Goal: Task Accomplishment & Management: Complete application form

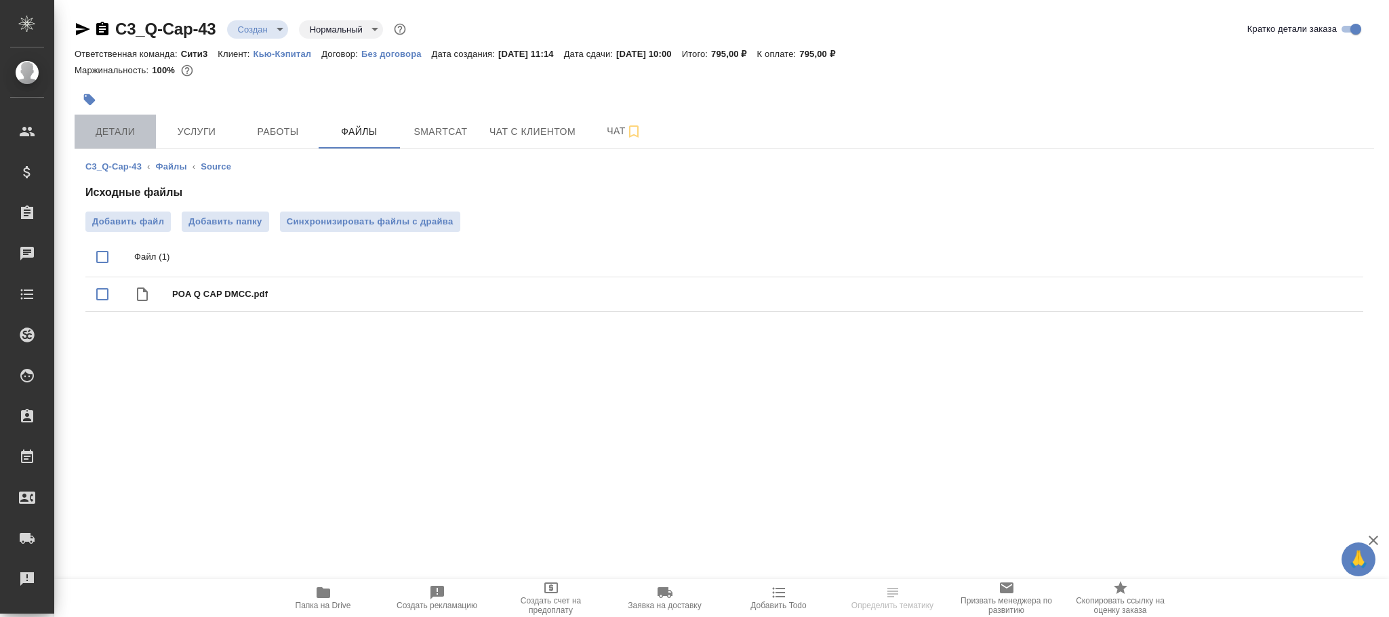
click at [118, 129] on span "Детали" at bounding box center [115, 131] width 65 height 17
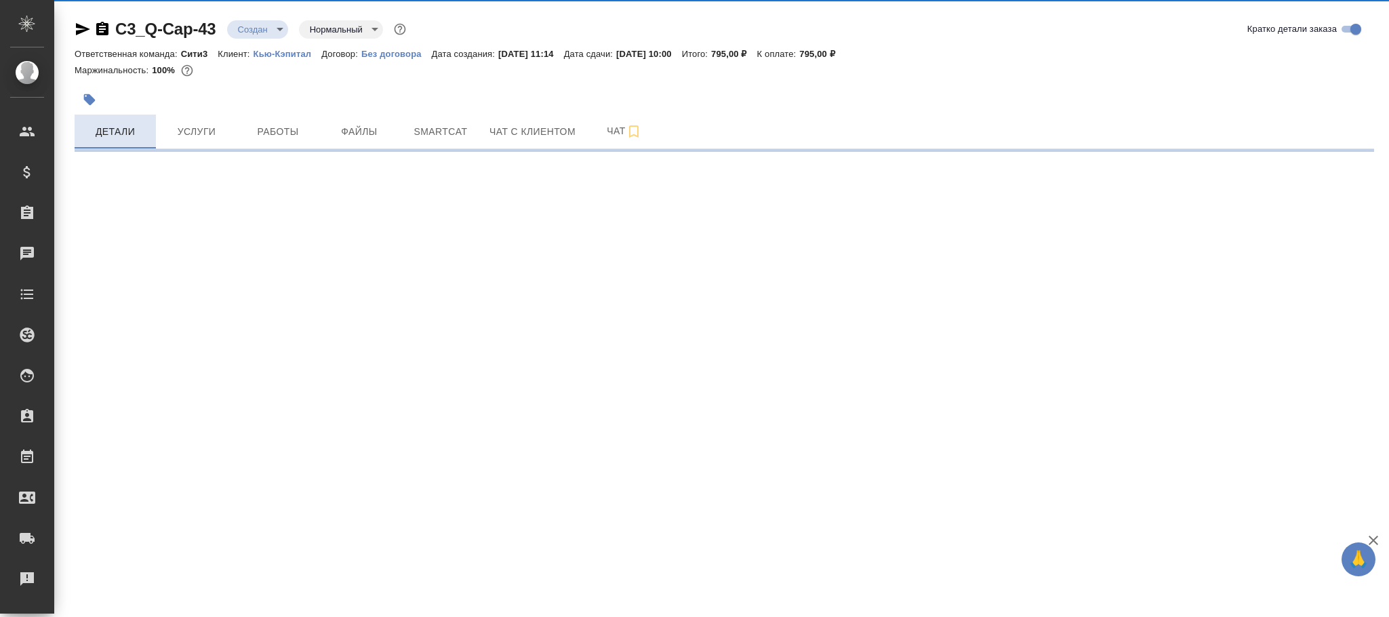
select select "RU"
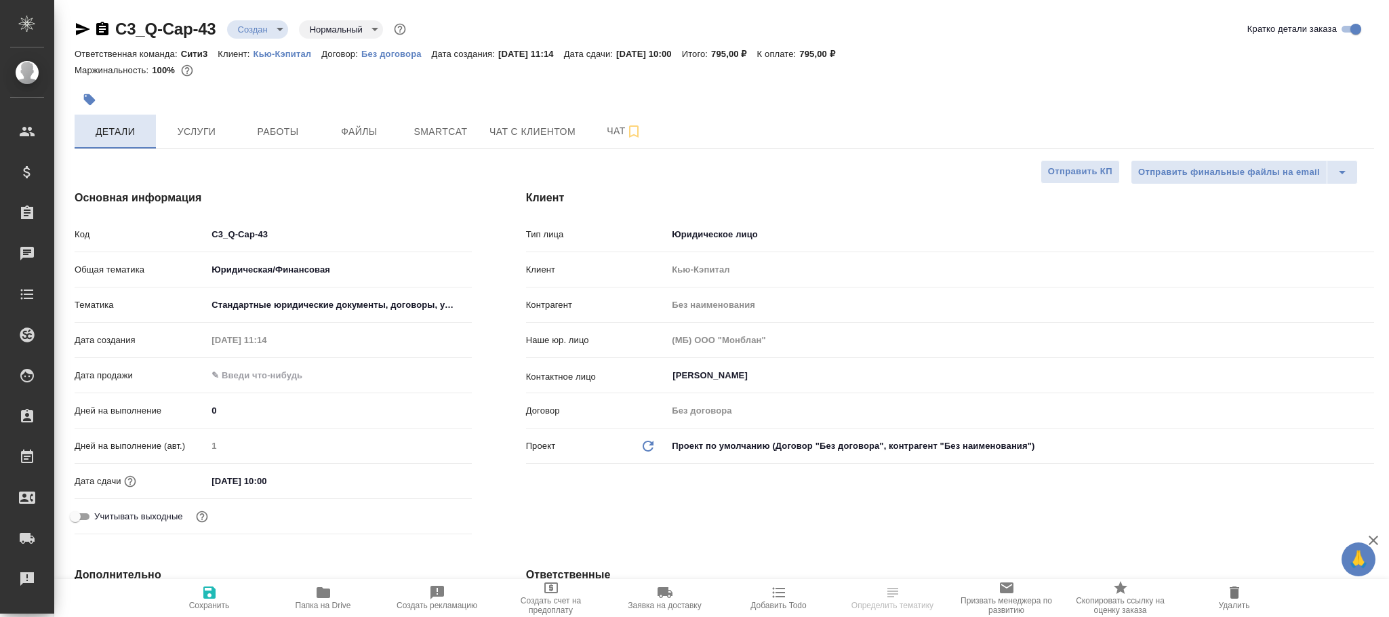
type textarea "x"
click at [319, 238] on input "C3_Q-Cap-43" at bounding box center [338, 234] width 263 height 20
type textarea "x"
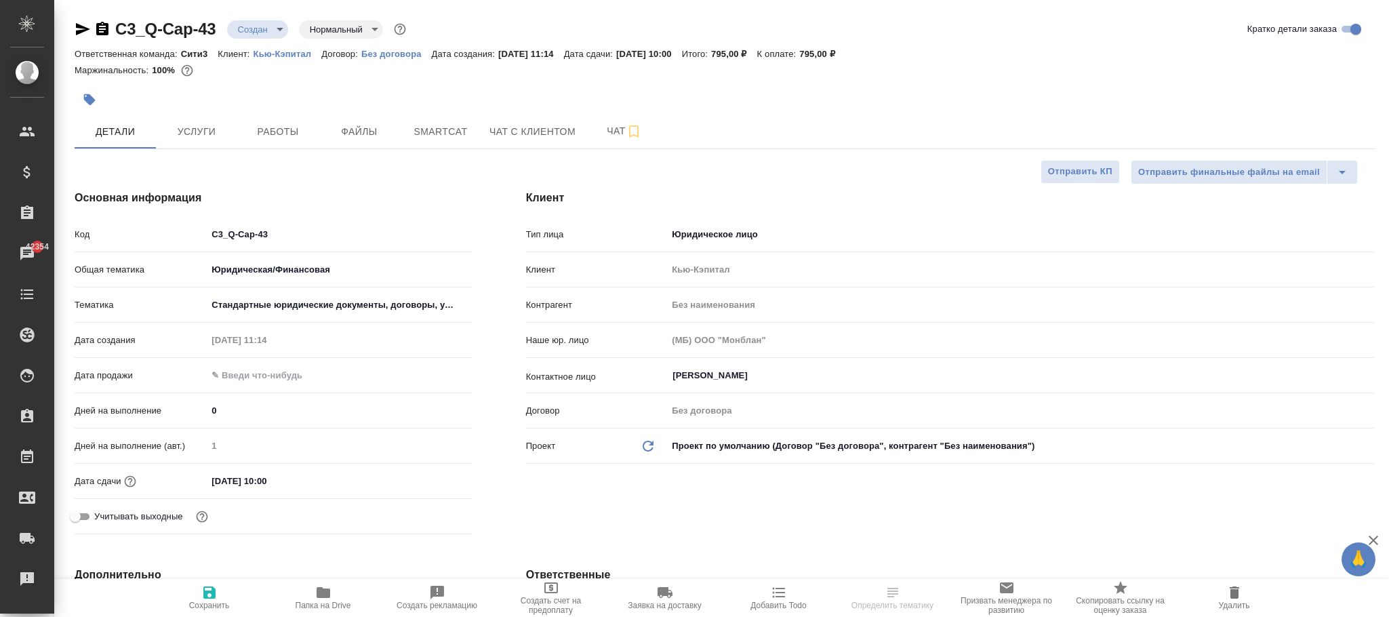
type textarea "x"
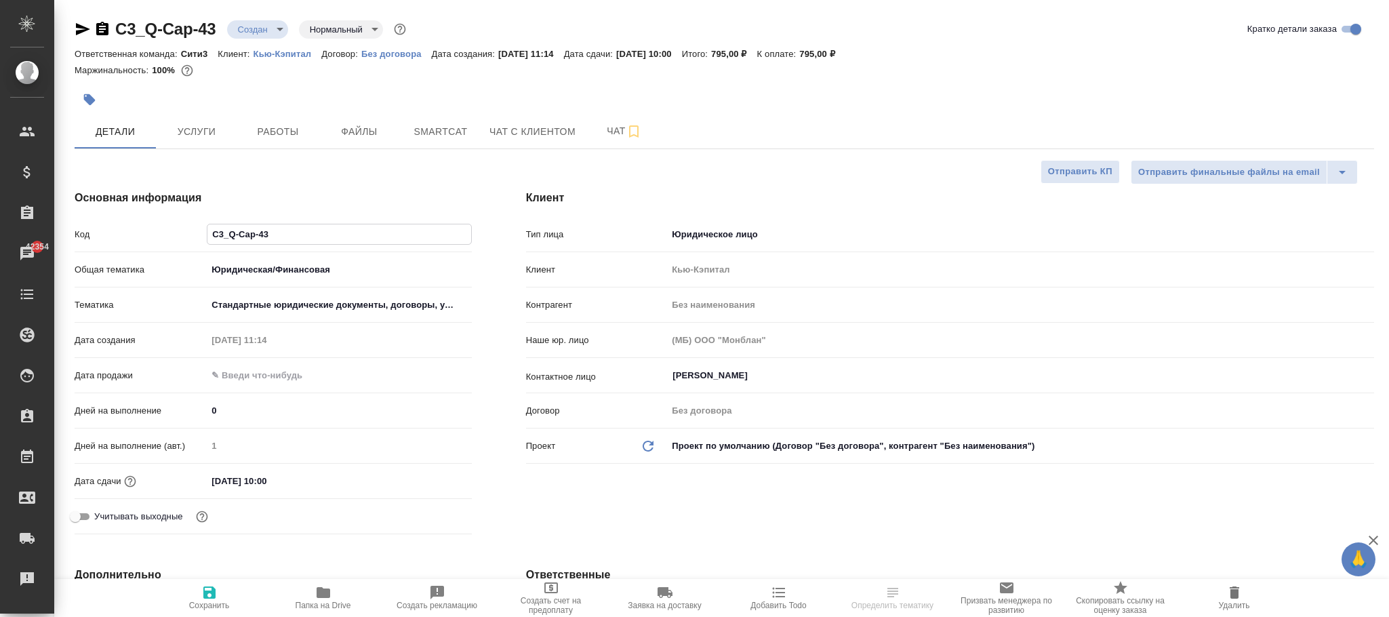
type input "C3_Q-Cap-4"
type textarea "x"
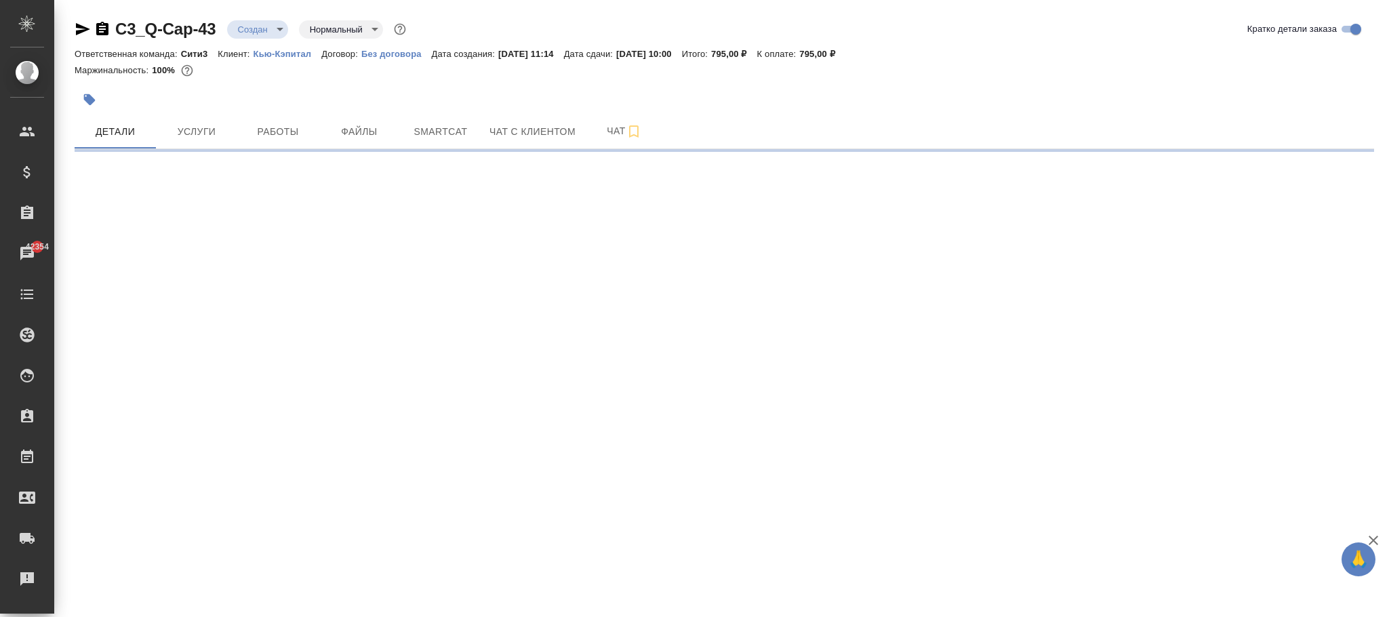
select select "RU"
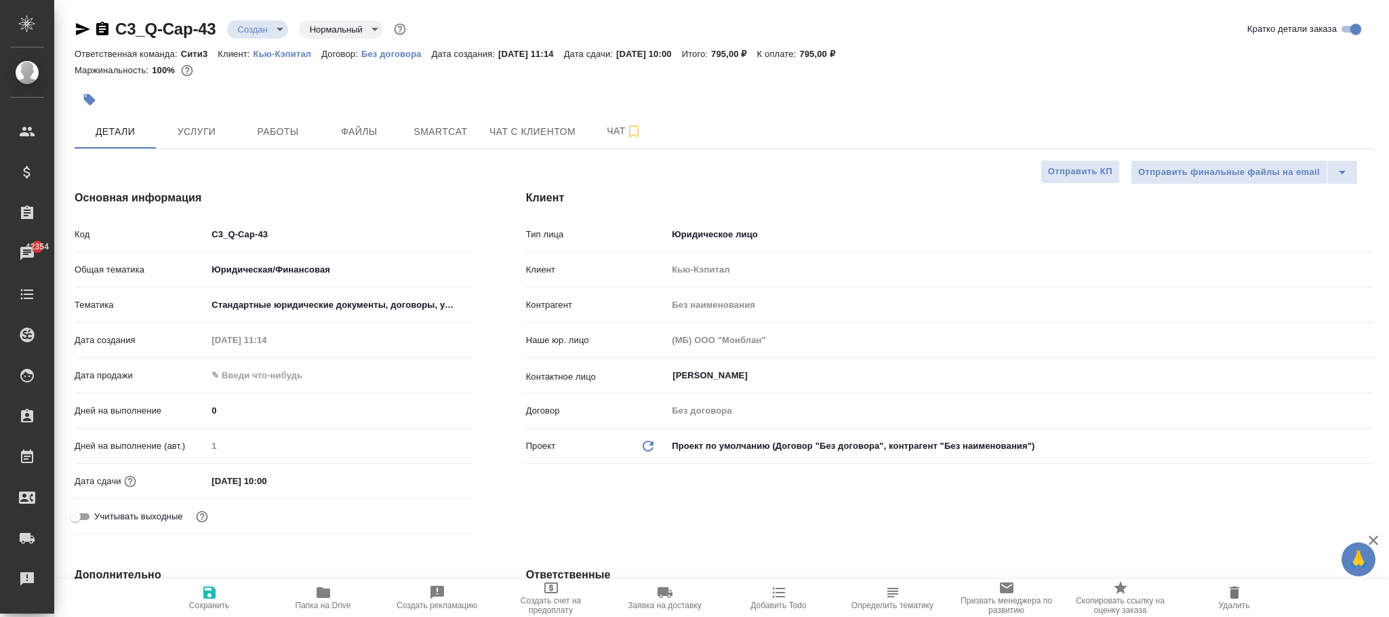
type textarea "x"
click at [313, 230] on input "C3_Q-Cap-43" at bounding box center [339, 234] width 264 height 20
type input "C3_Q-Cap-4"
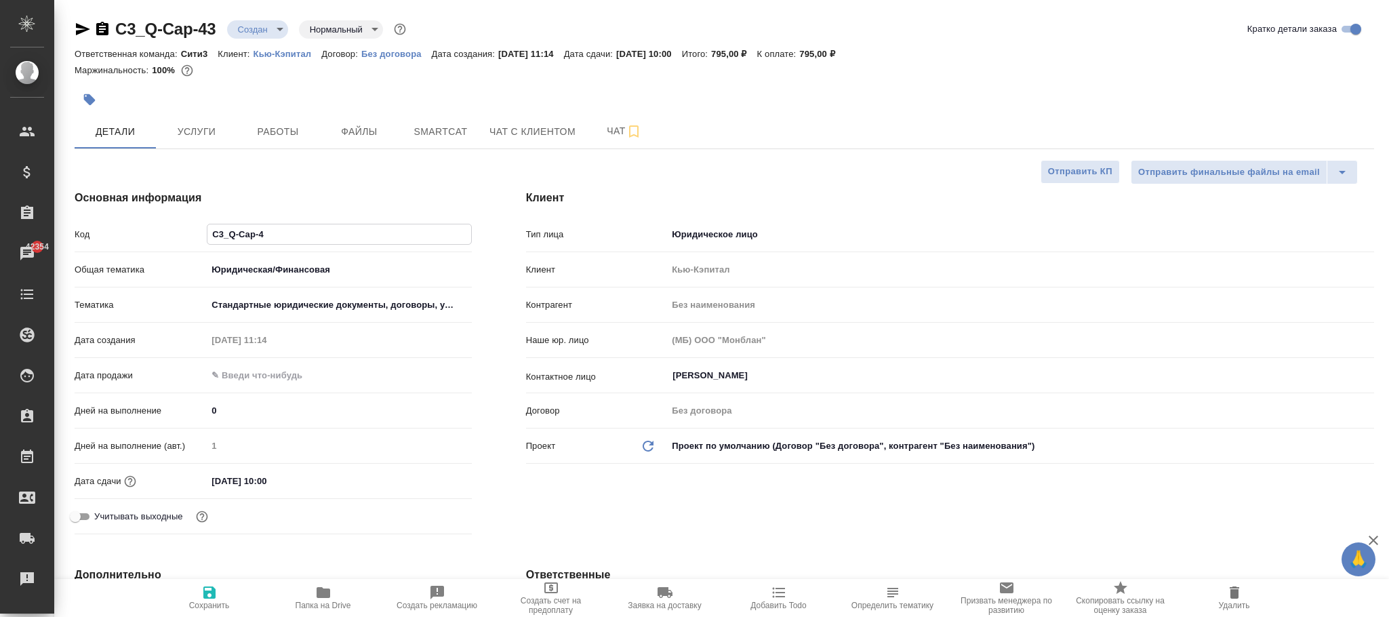
type textarea "x"
type input "C3_Q-Cap-44"
type textarea "x"
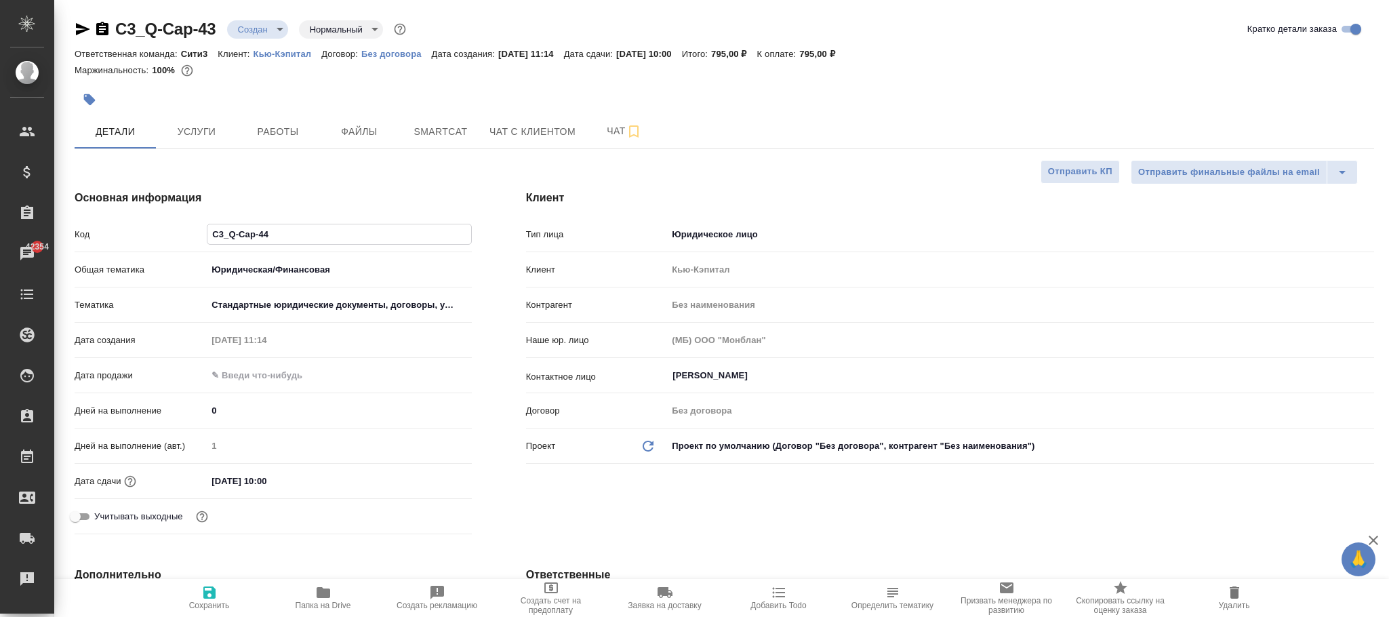
type textarea "x"
type input "C3_Q-Cap-44"
click at [211, 588] on span "Сохранить" at bounding box center [210, 597] width 98 height 26
type textarea "x"
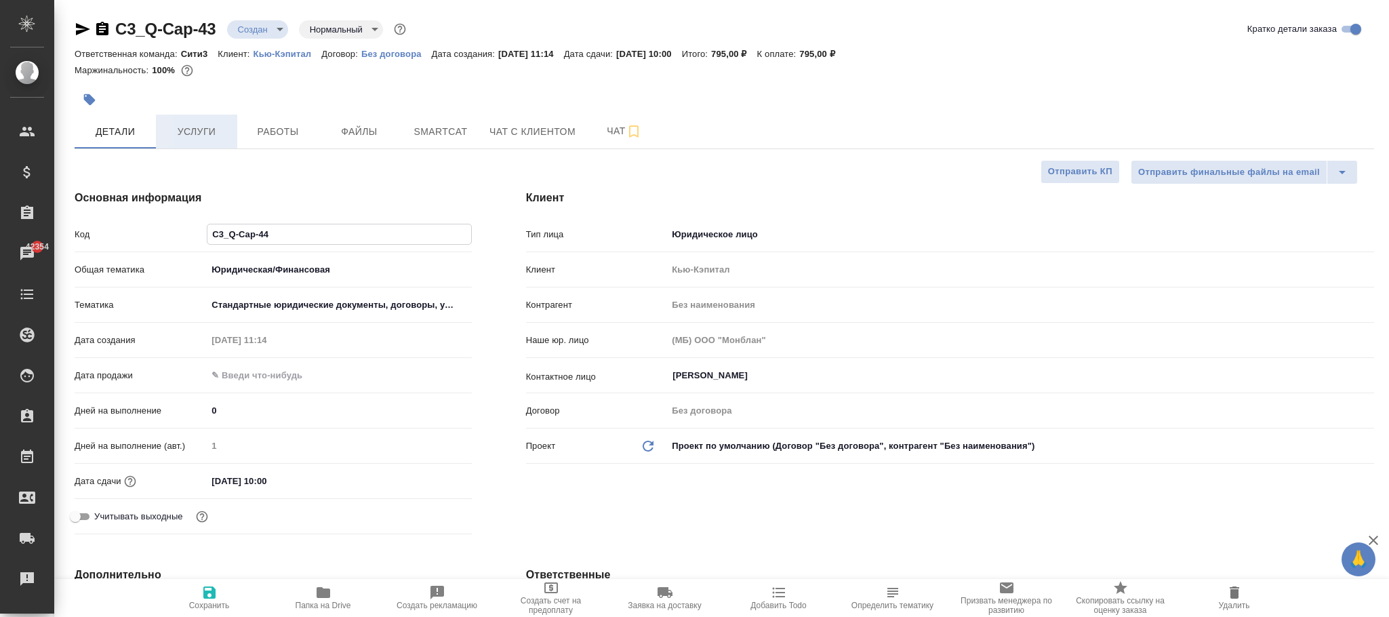
type textarea "x"
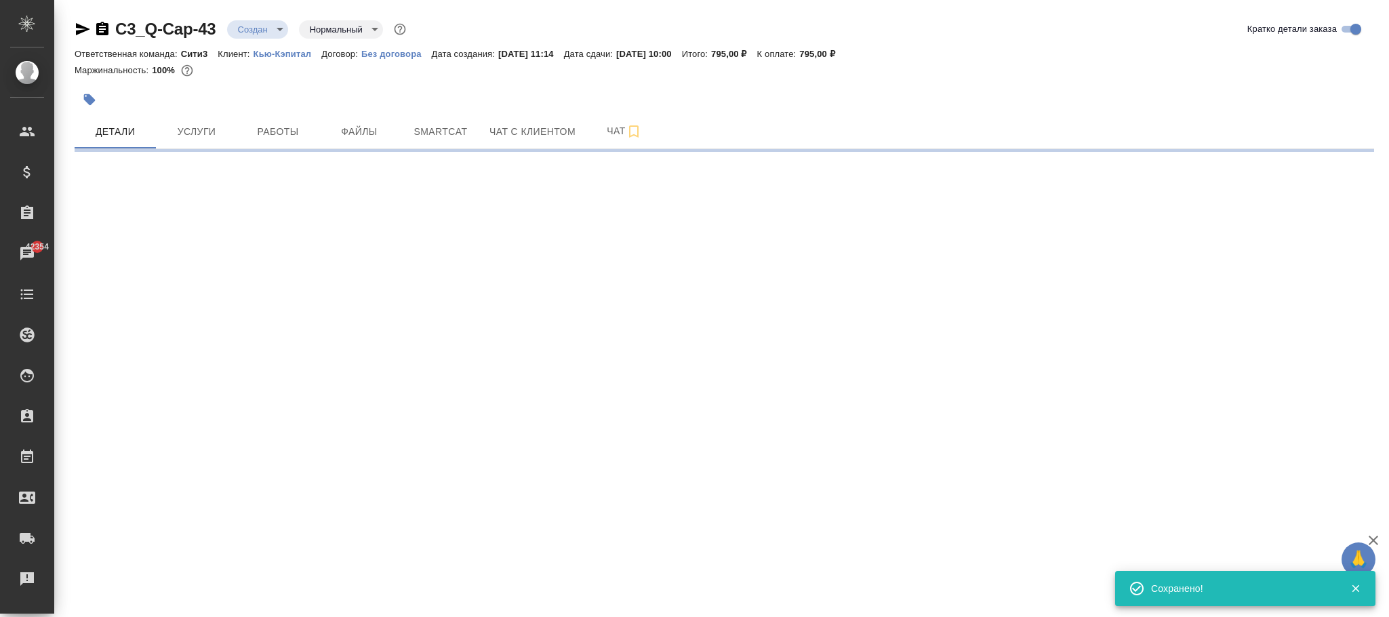
click at [297, 55] on p "Кью-Кэпитал" at bounding box center [288, 54] width 68 height 10
select select "RU"
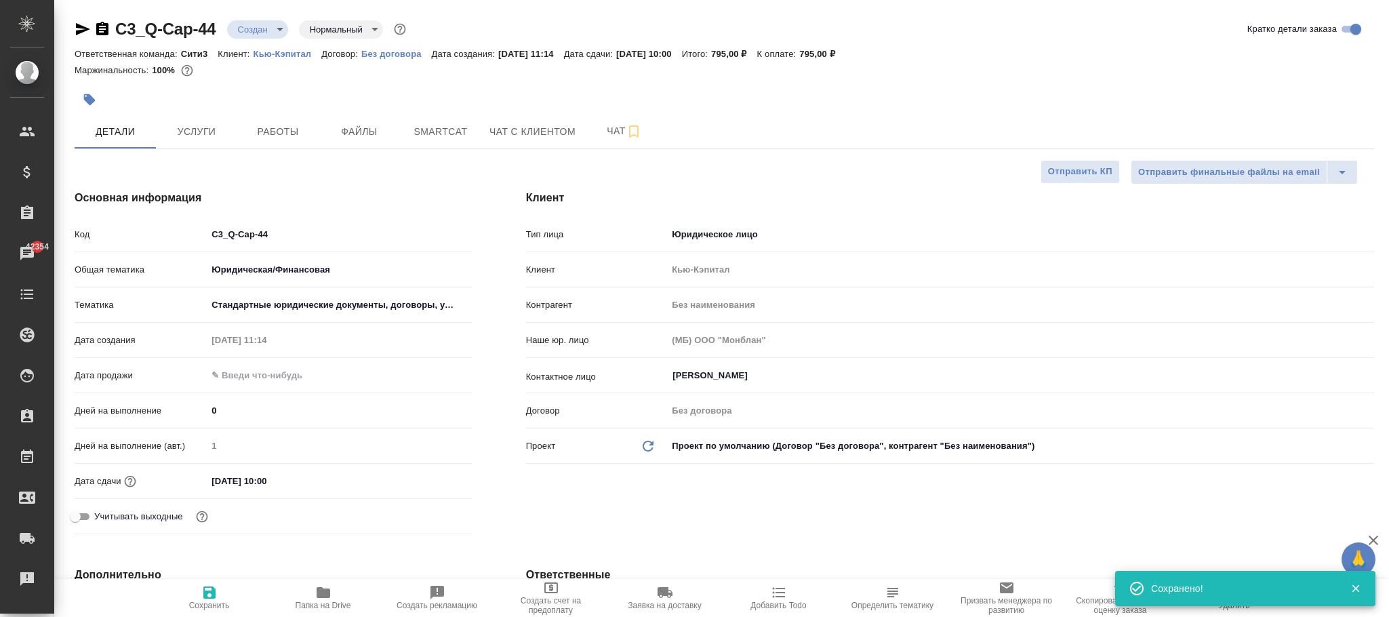
type textarea "x"
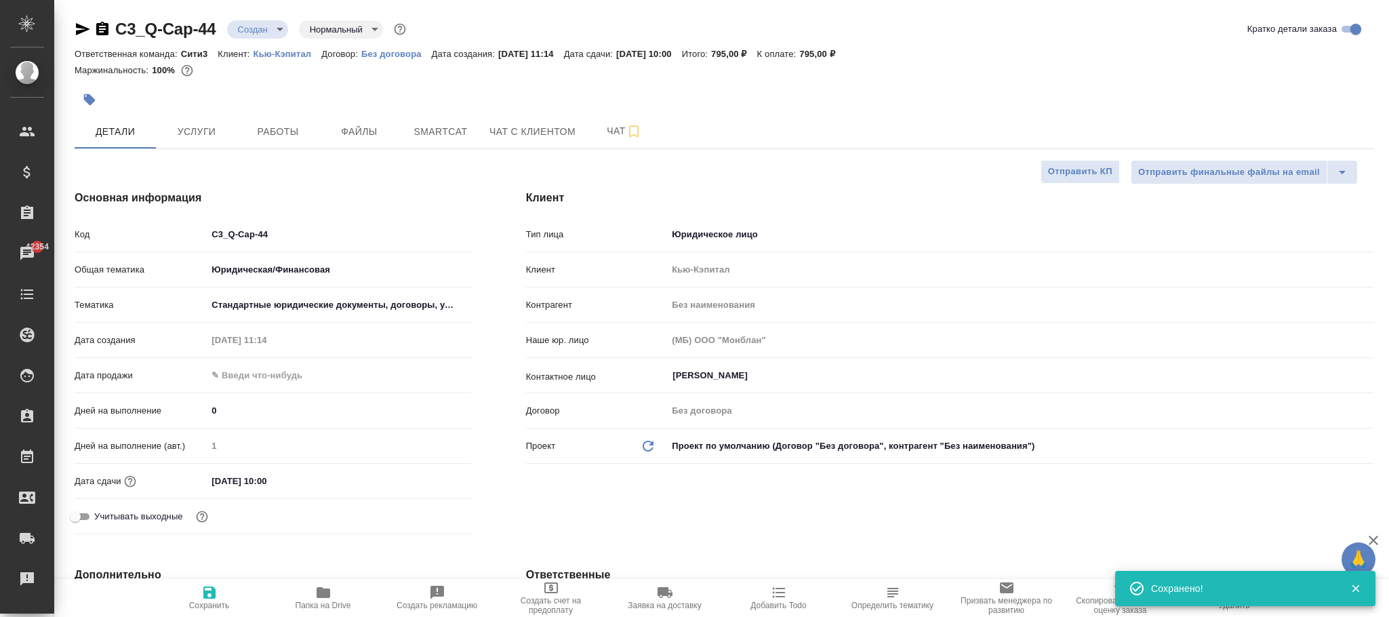
type textarea "x"
drag, startPoint x: 330, startPoint y: 595, endPoint x: 390, endPoint y: 330, distance: 271.2
click at [330, 594] on icon "button" at bounding box center [323, 592] width 16 height 16
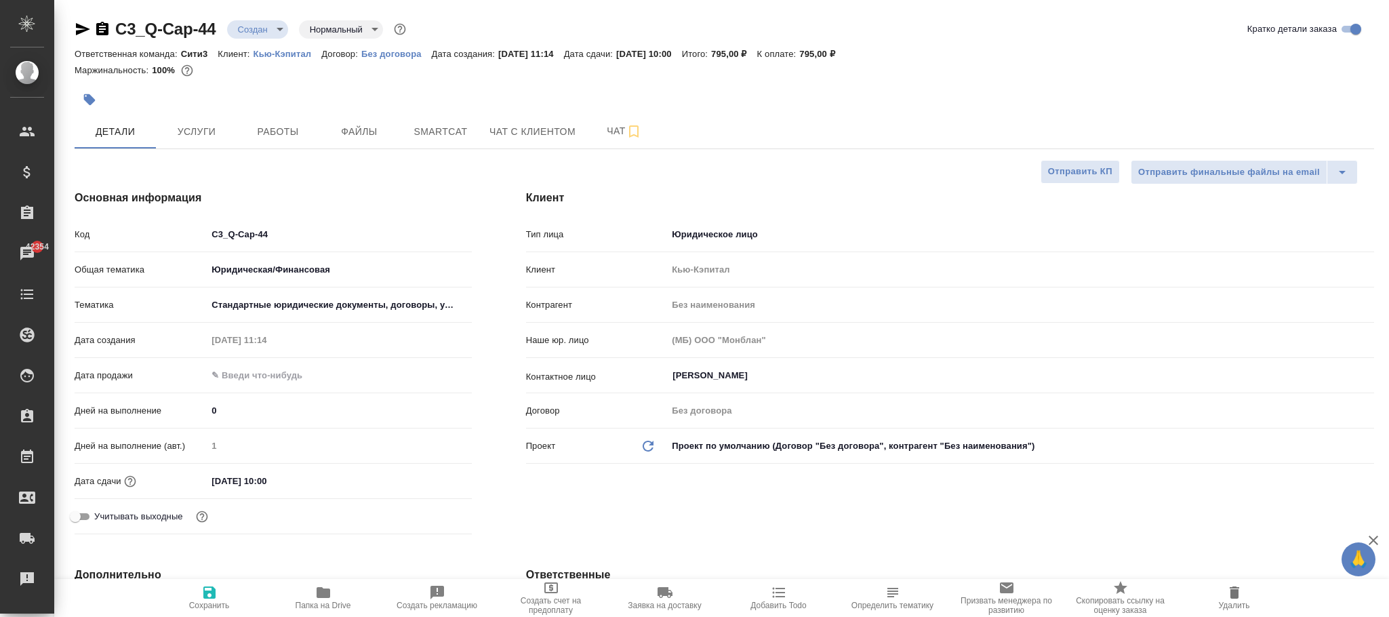
type textarea "x"
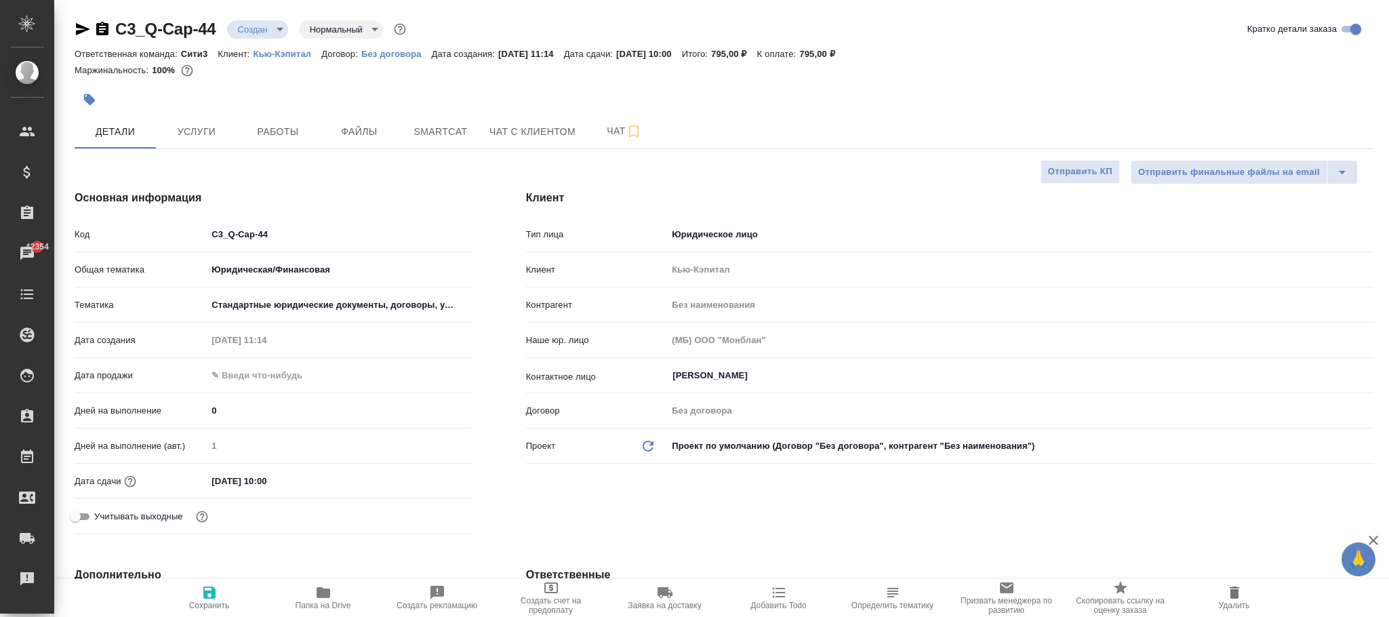
type textarea "x"
drag, startPoint x: 314, startPoint y: 247, endPoint x: 136, endPoint y: 234, distance: 178.1
click at [128, 236] on div "Код C3_Q-Cap-44" at bounding box center [273, 234] width 397 height 24
drag, startPoint x: 296, startPoint y: 238, endPoint x: 186, endPoint y: 230, distance: 110.1
click at [186, 230] on div "Код C3_Q-Cap-44" at bounding box center [273, 234] width 397 height 24
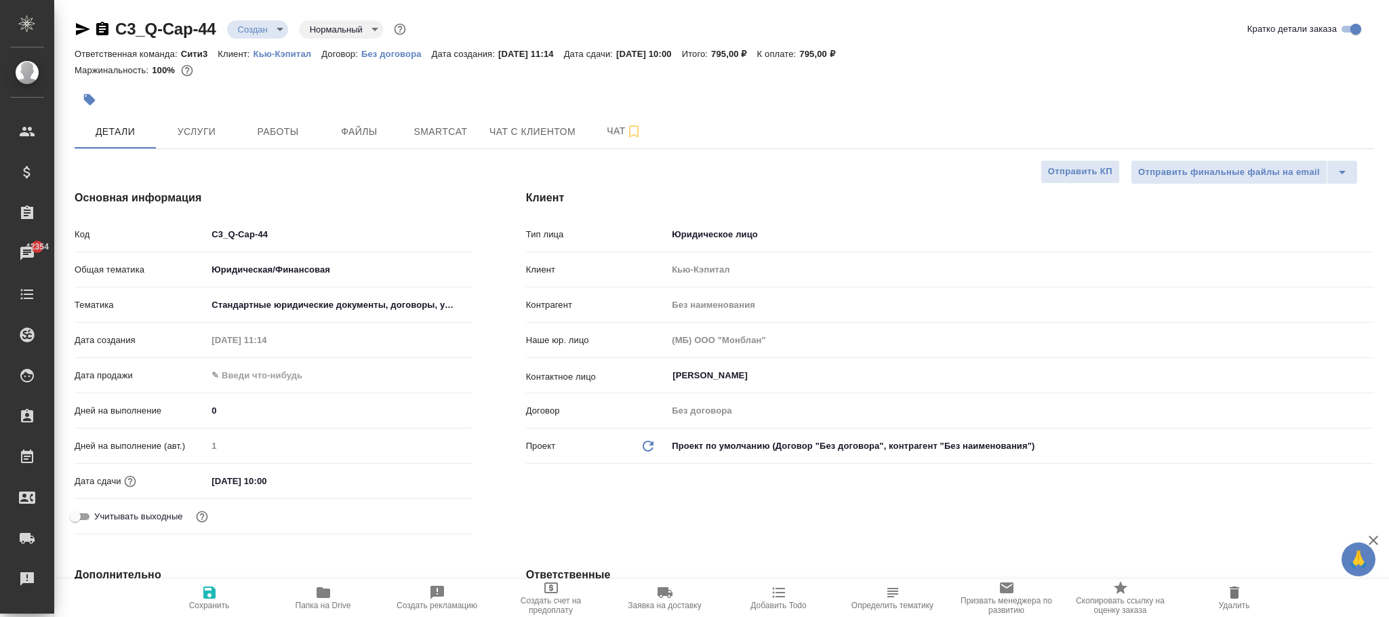
type textarea "x"
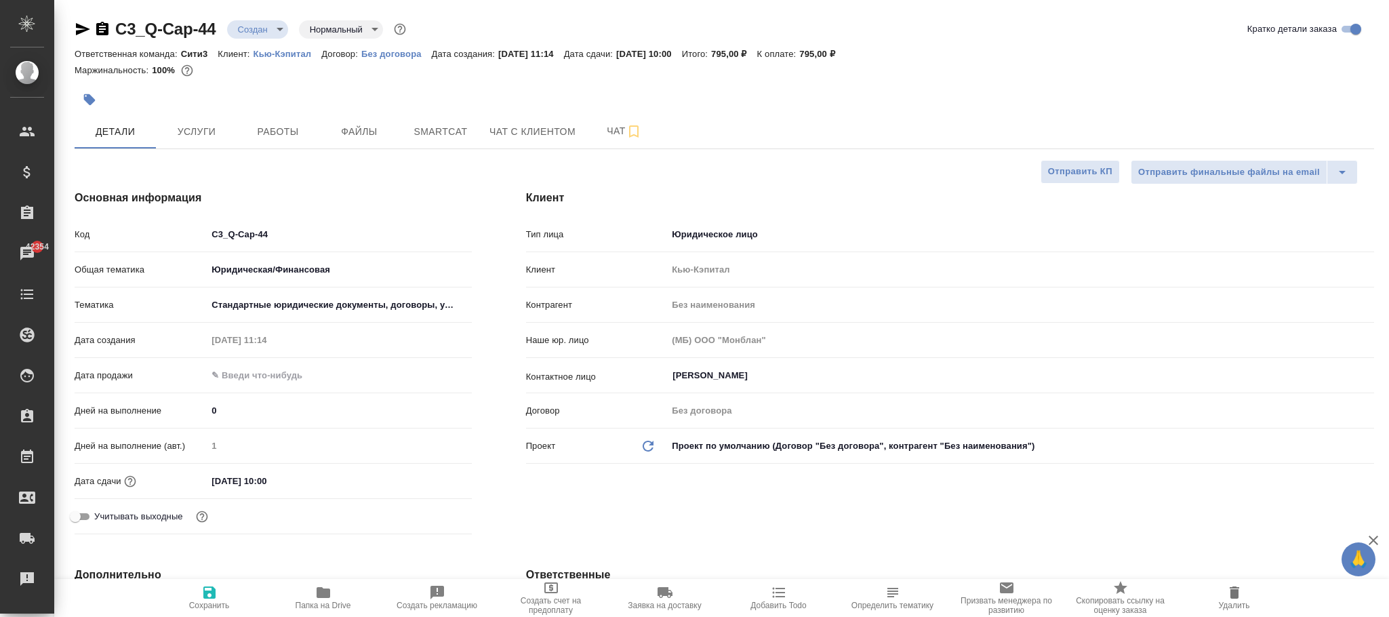
type textarea "x"
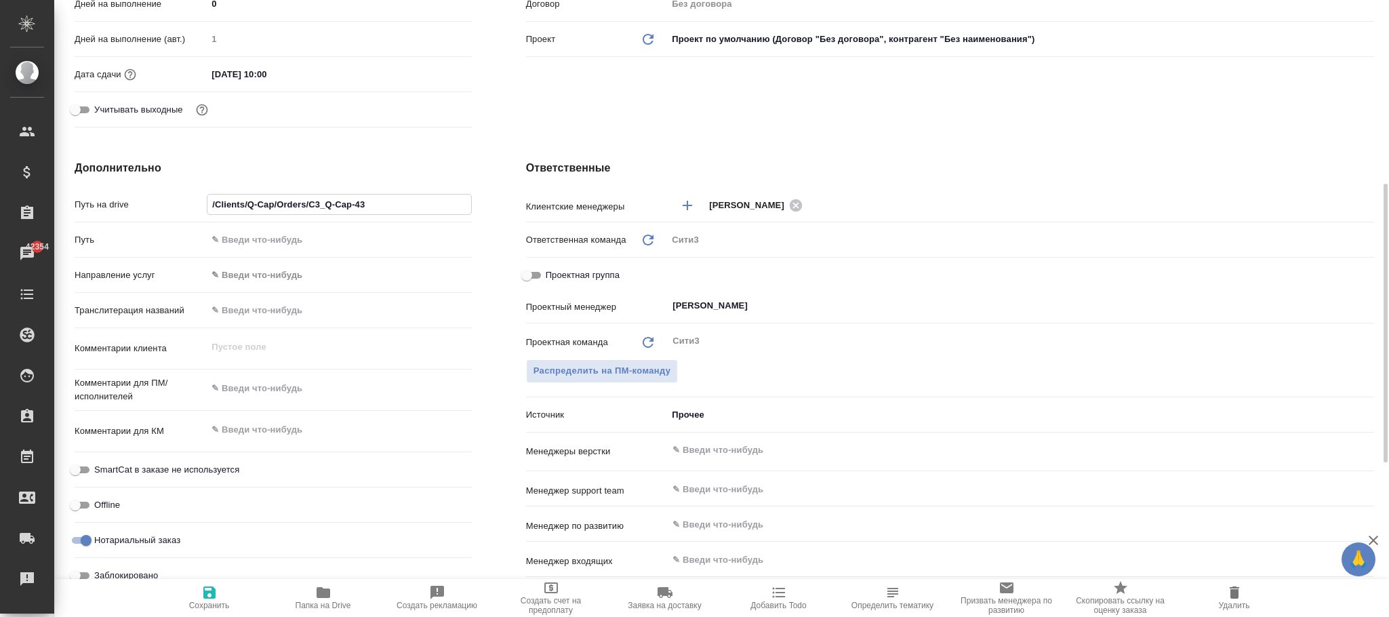
click at [379, 208] on input "/Clients/Q-Cap/Orders/C3_Q-Cap-43" at bounding box center [338, 205] width 263 height 20
type input "/Clients/Q-Cap/Orders/C3_Q-Cap-4"
type textarea "x"
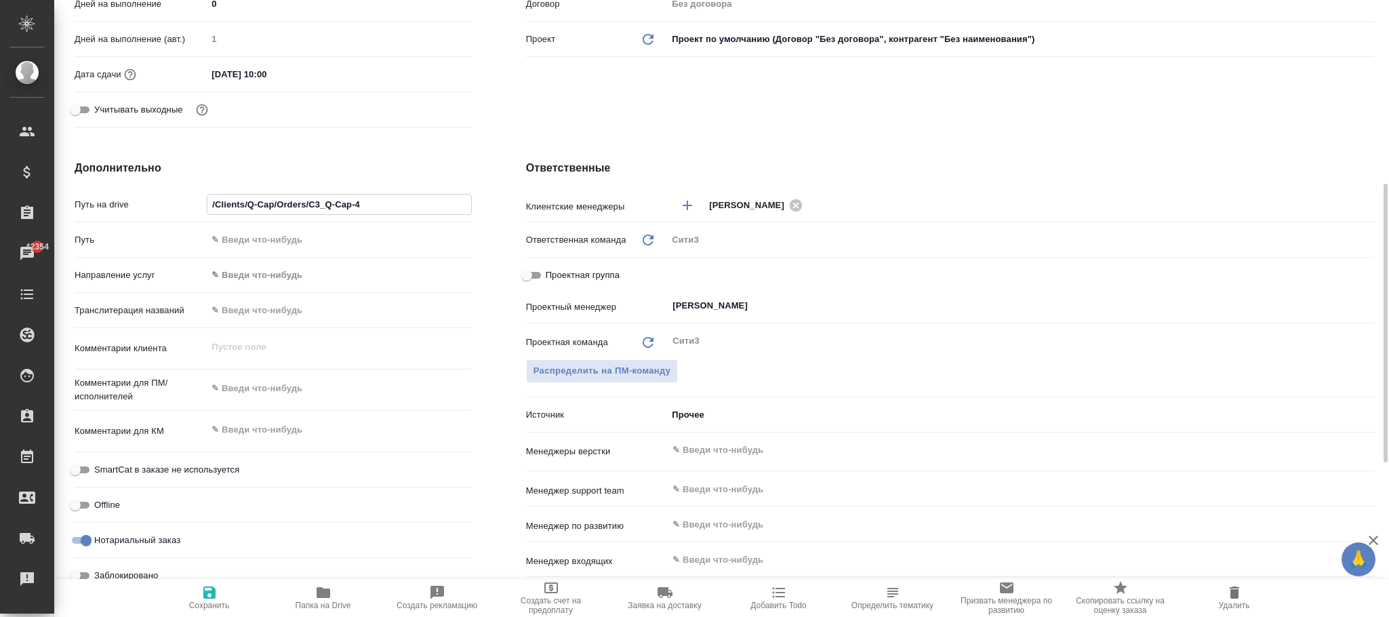
type input "/Clients/Q-Cap/Orders/C3_Q-Cap-44"
type textarea "x"
type input "/Clients/Q-Cap/Orders/C3_Q-Cap-44"
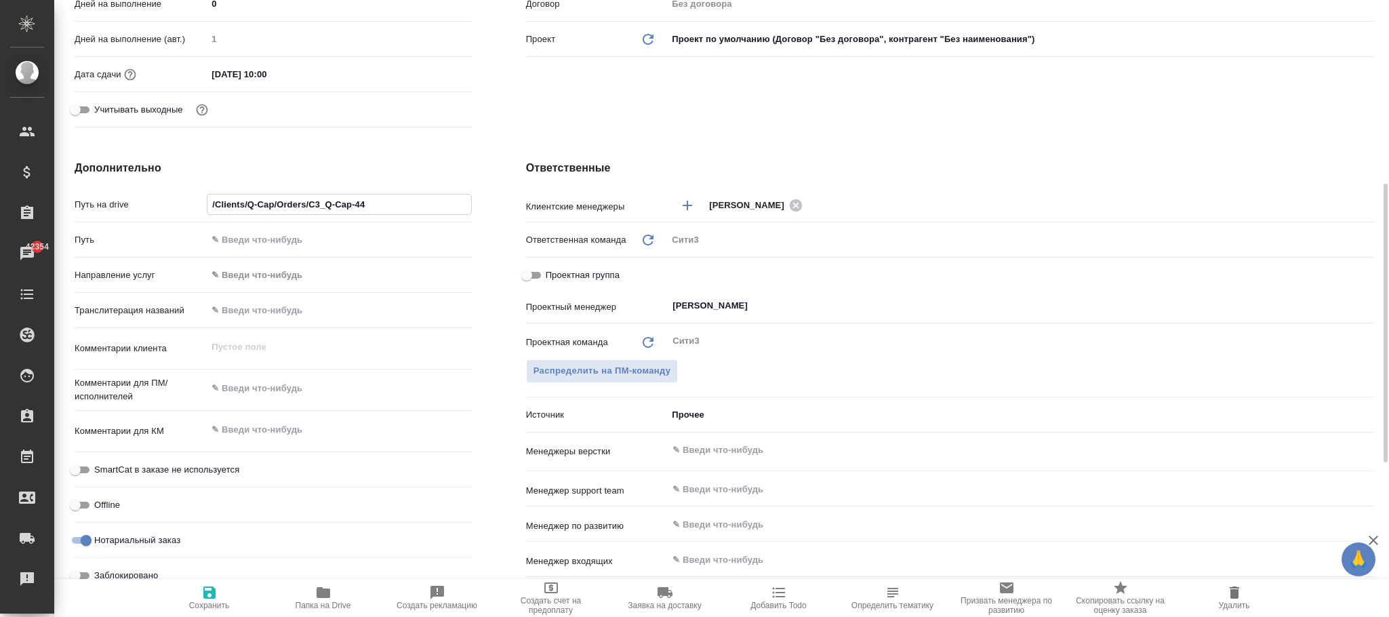
click at [216, 596] on icon "button" at bounding box center [209, 592] width 16 height 16
type textarea "x"
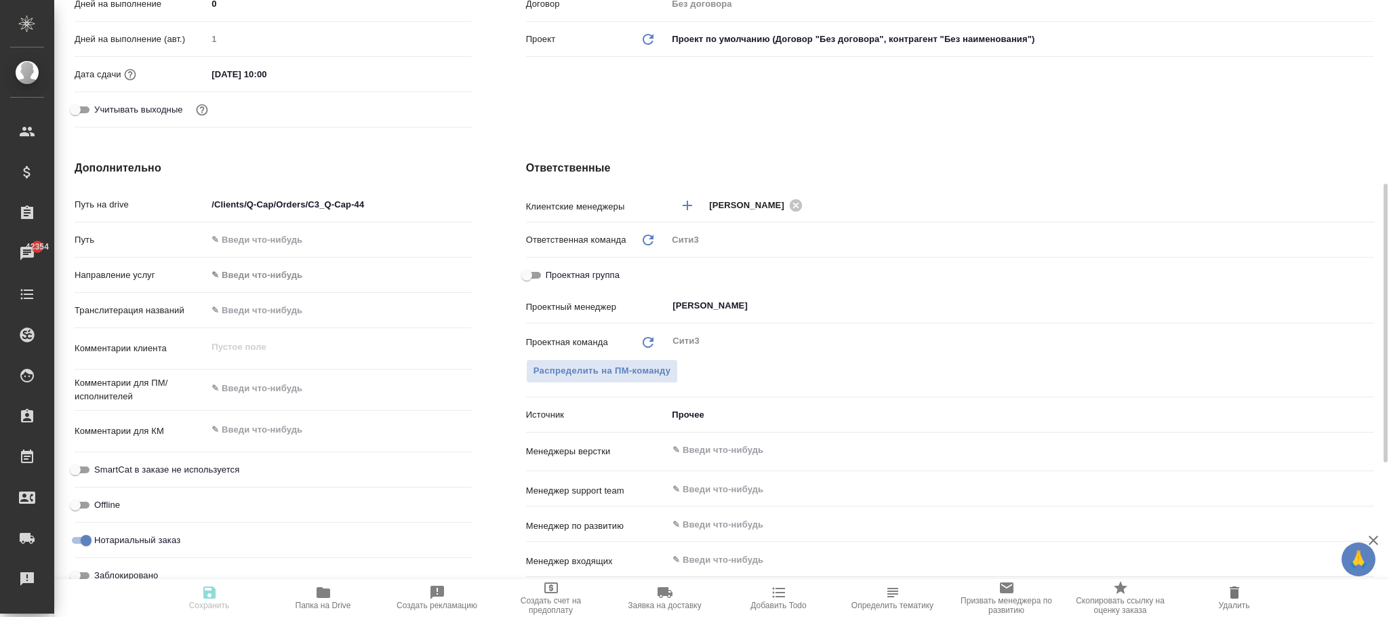
type textarea "x"
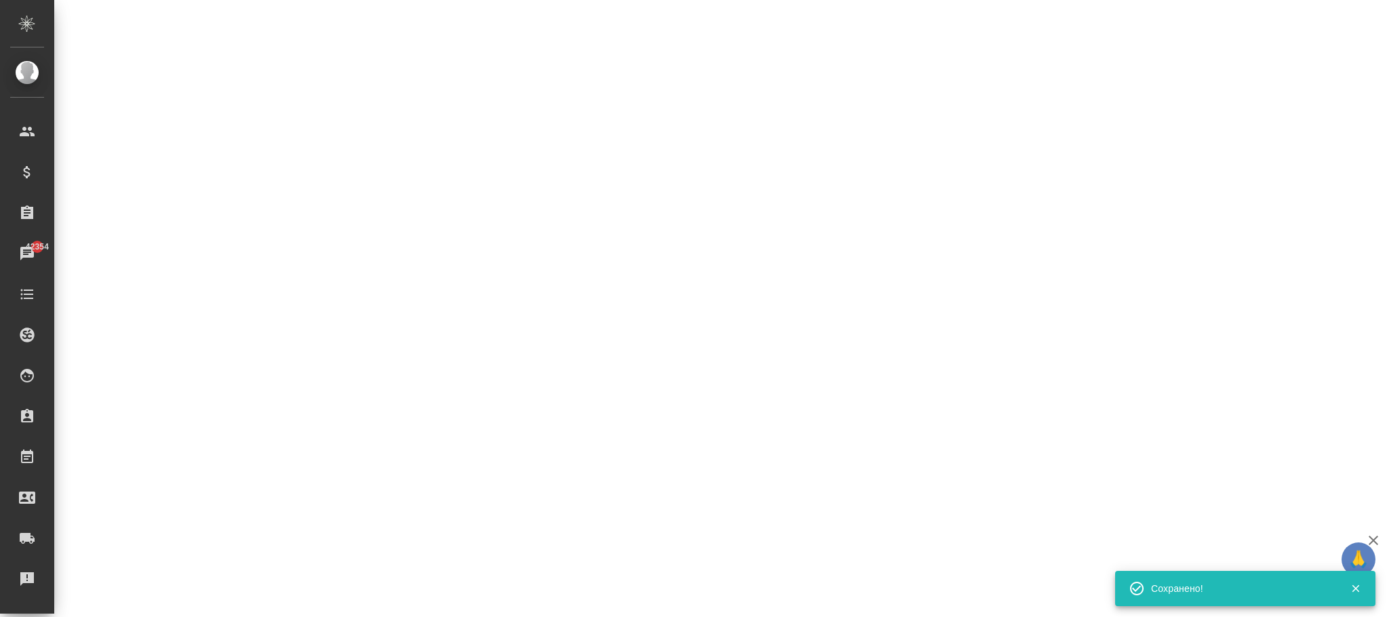
select select "RU"
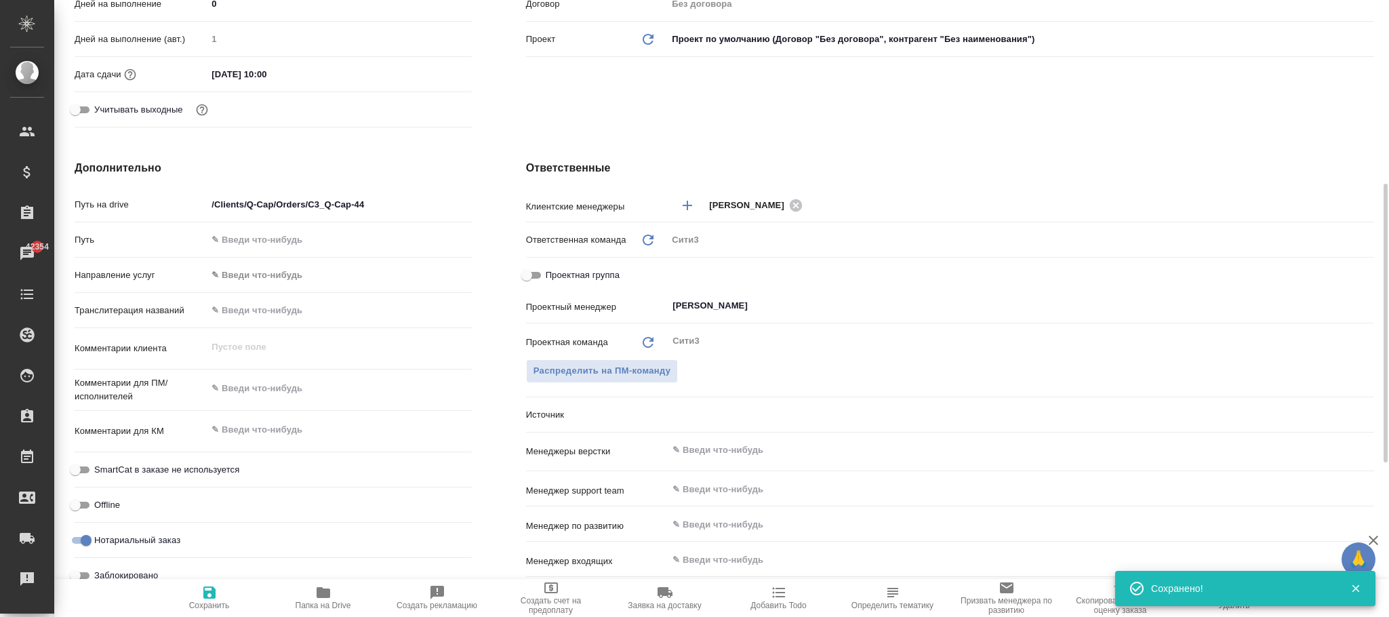
type textarea "x"
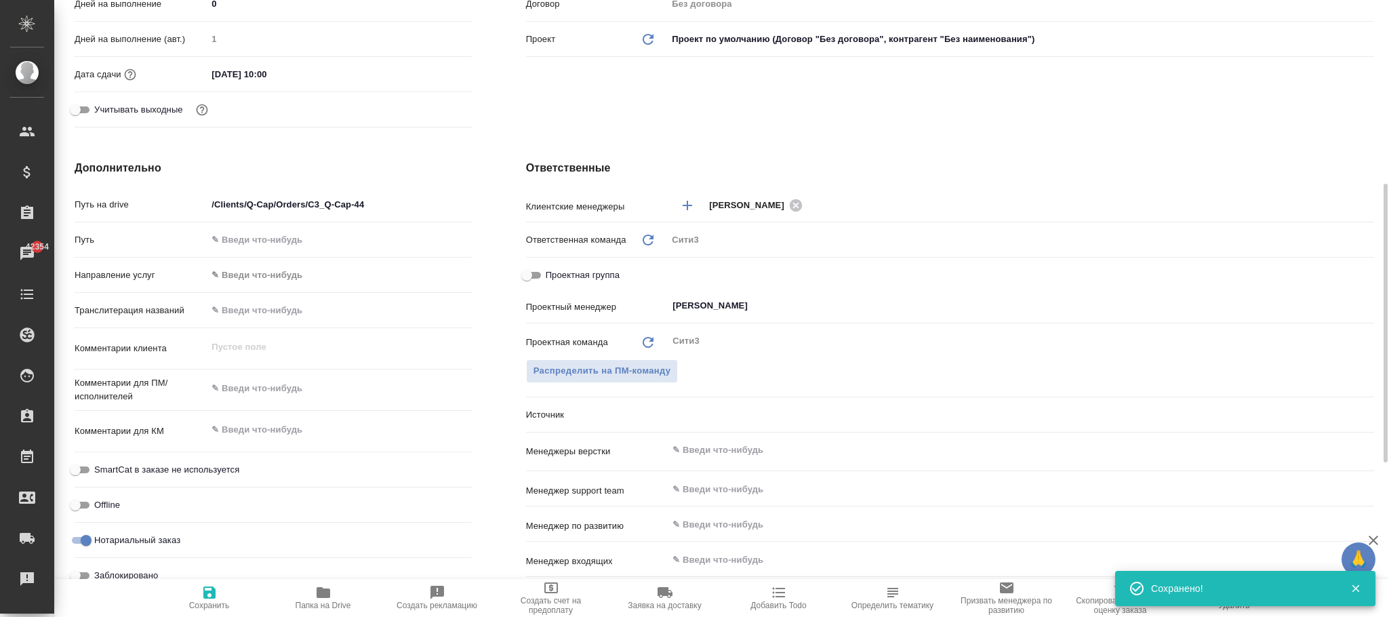
type textarea "x"
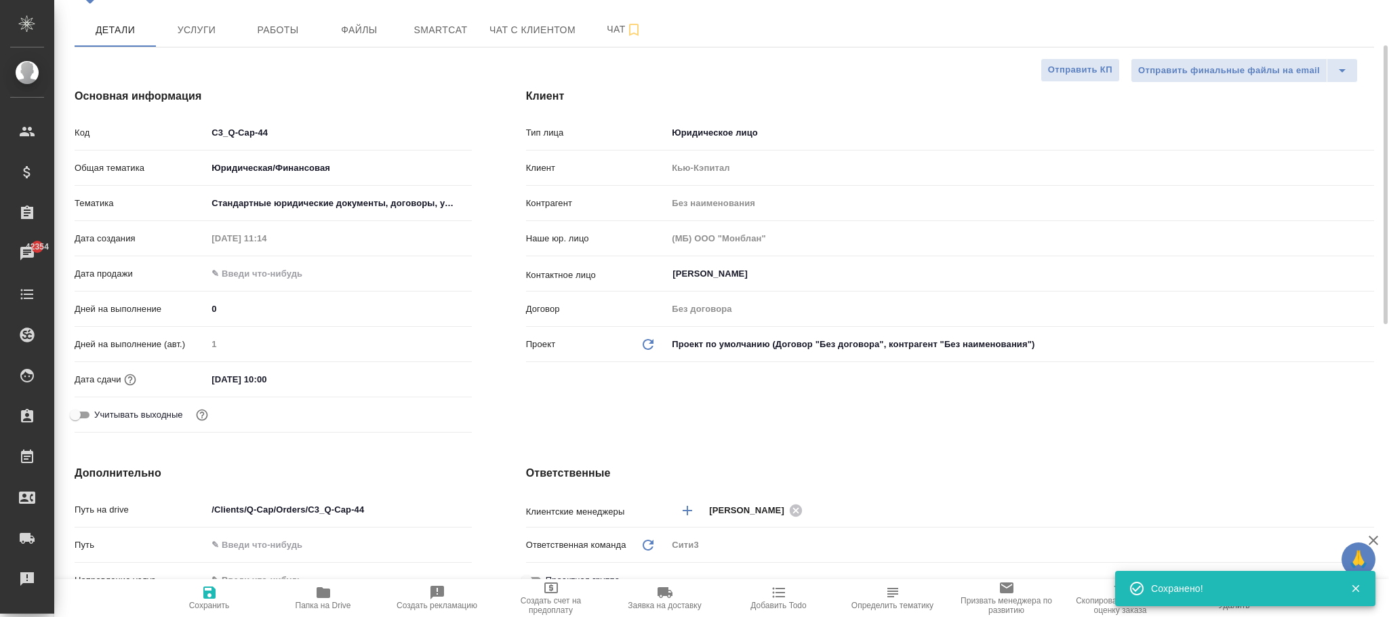
scroll to position [0, 0]
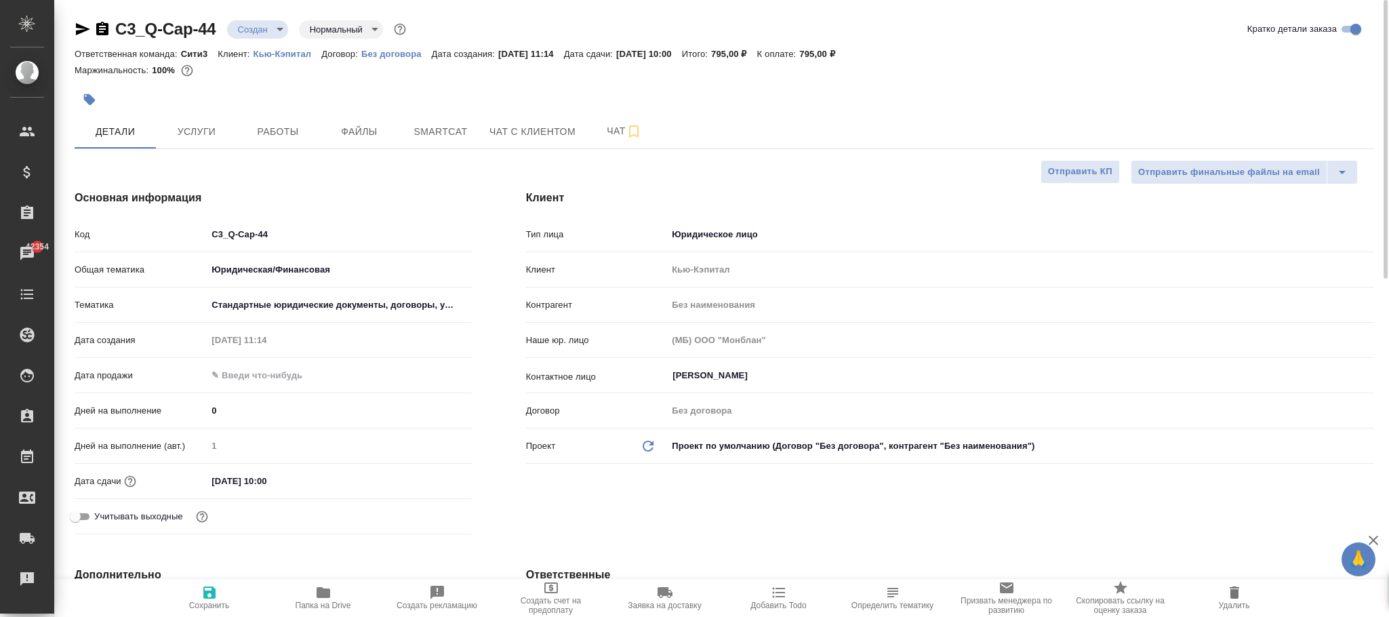
click at [261, 49] on link "Кью-Кэпитал" at bounding box center [288, 53] width 68 height 12
type textarea "x"
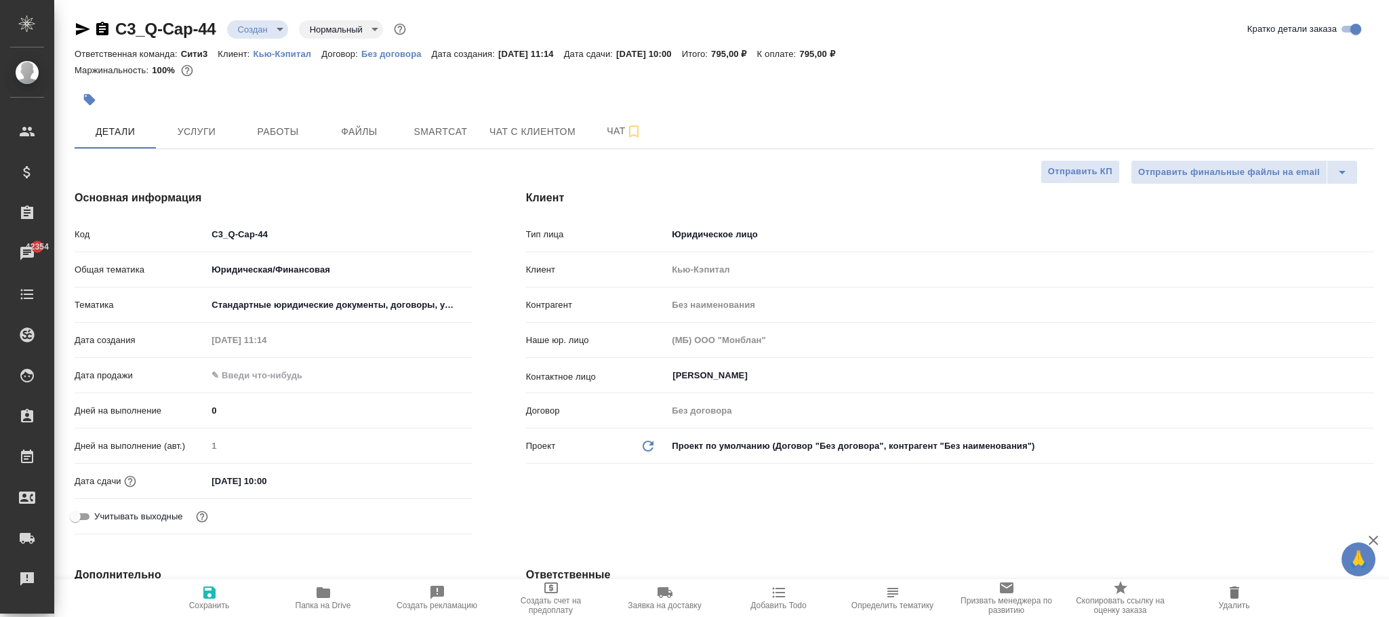
type textarea "x"
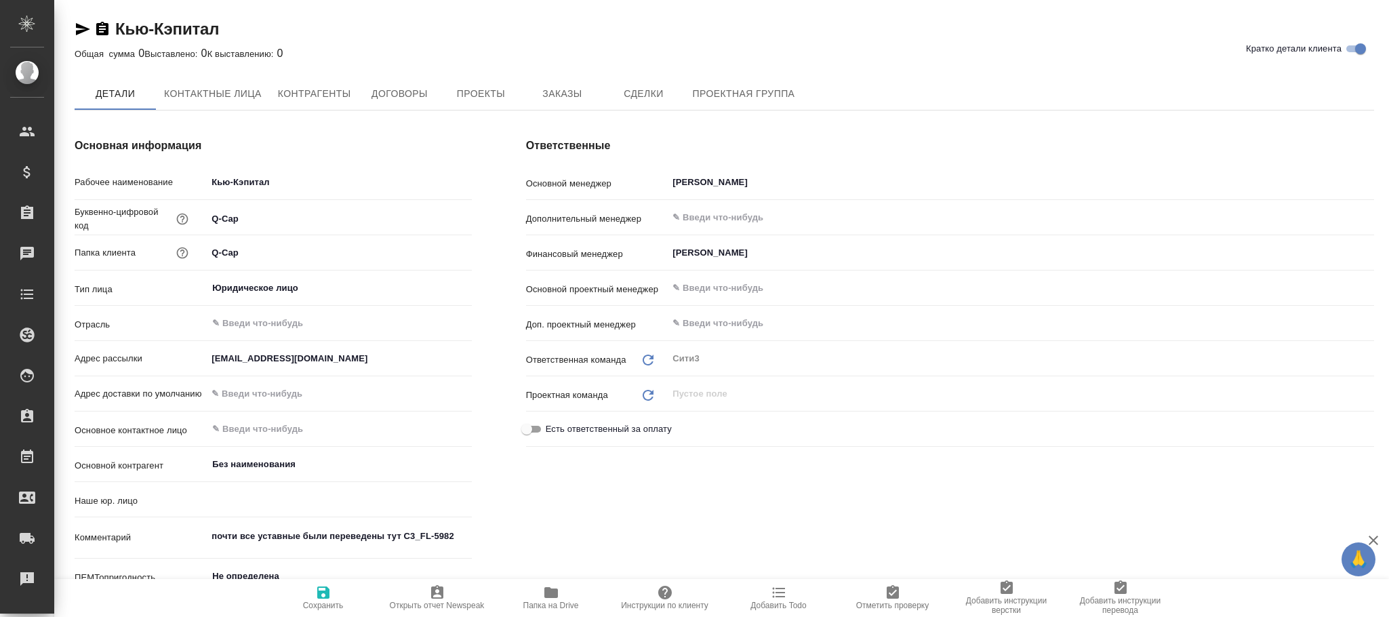
type input "(МБ) ООО "Монблан""
type textarea "x"
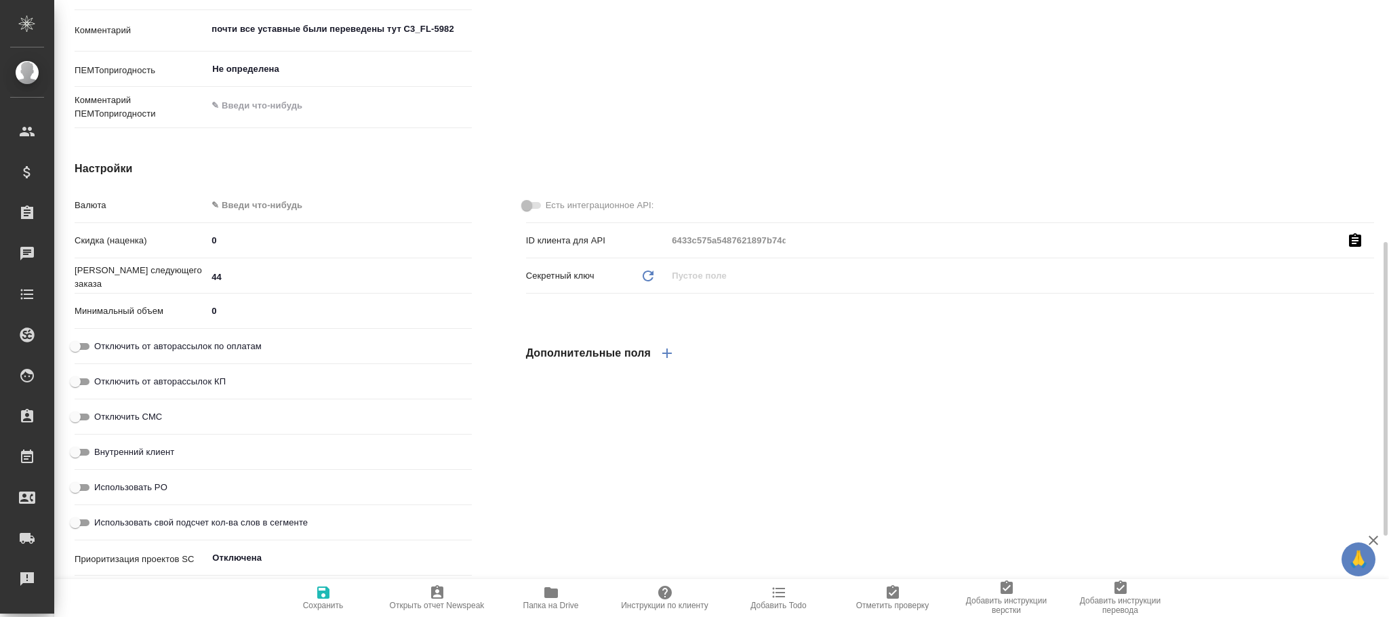
type textarea "x"
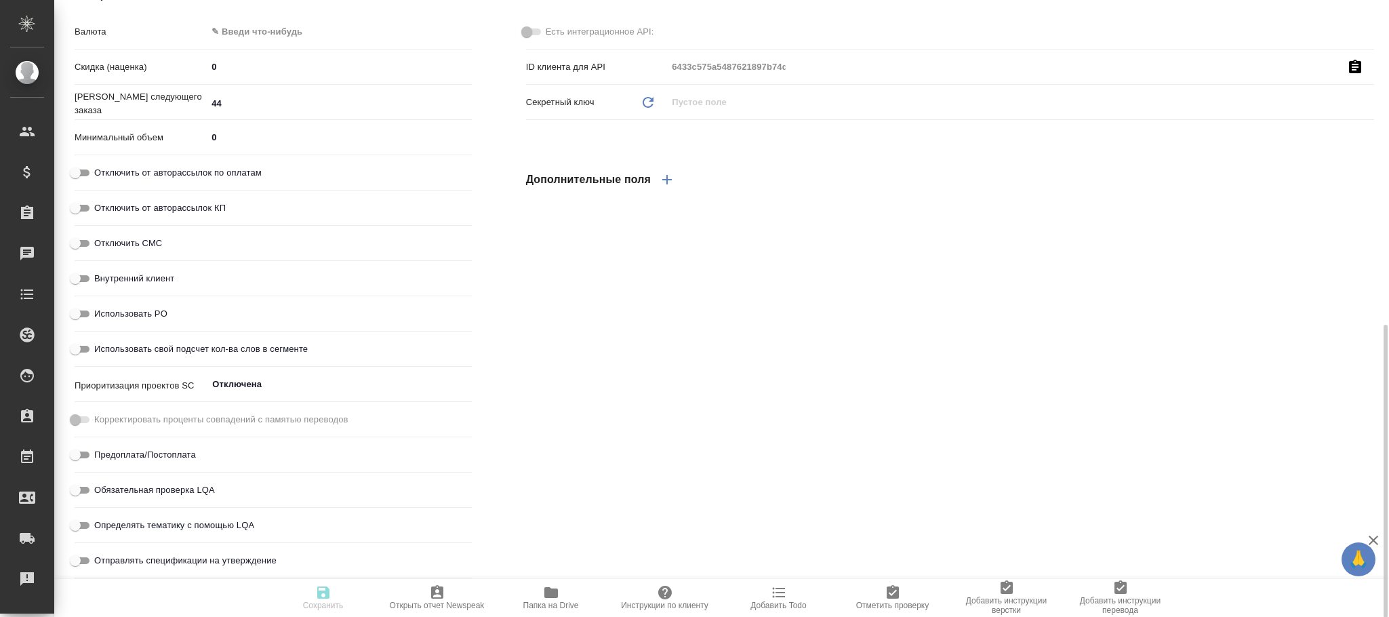
type textarea "x"
click at [259, 100] on input "44" at bounding box center [339, 104] width 264 height 20
type textarea "x"
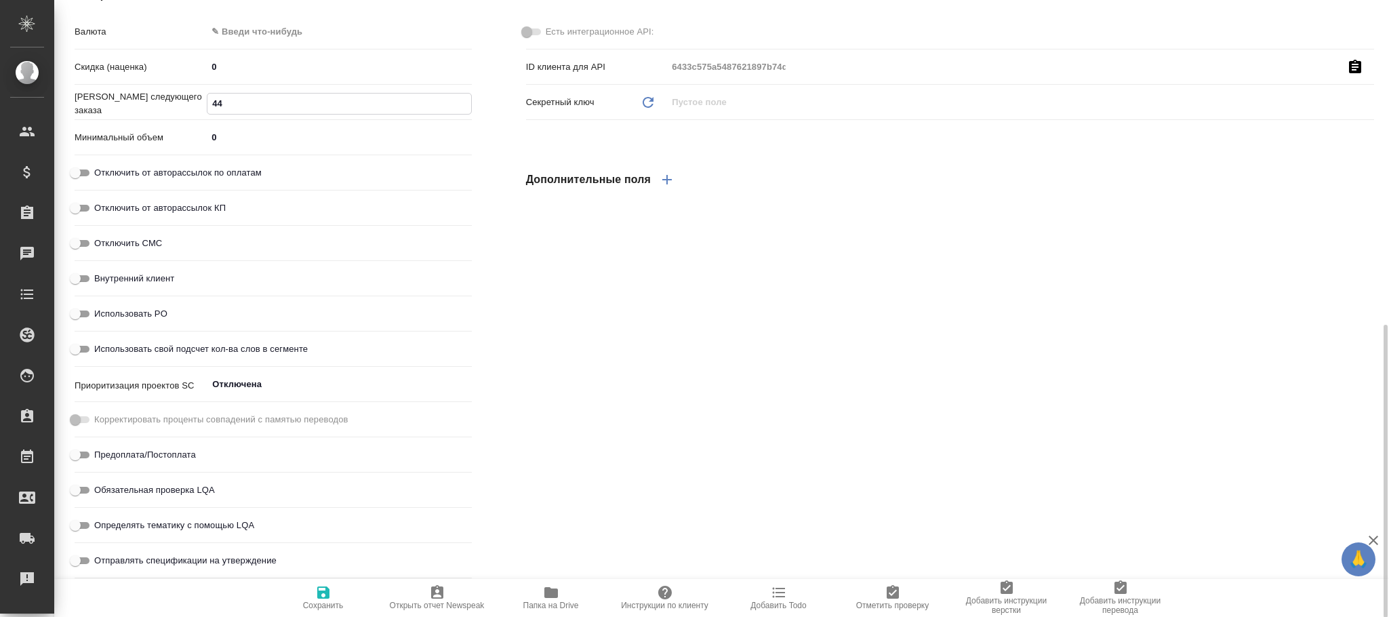
type textarea "x"
type input "45"
type textarea "x"
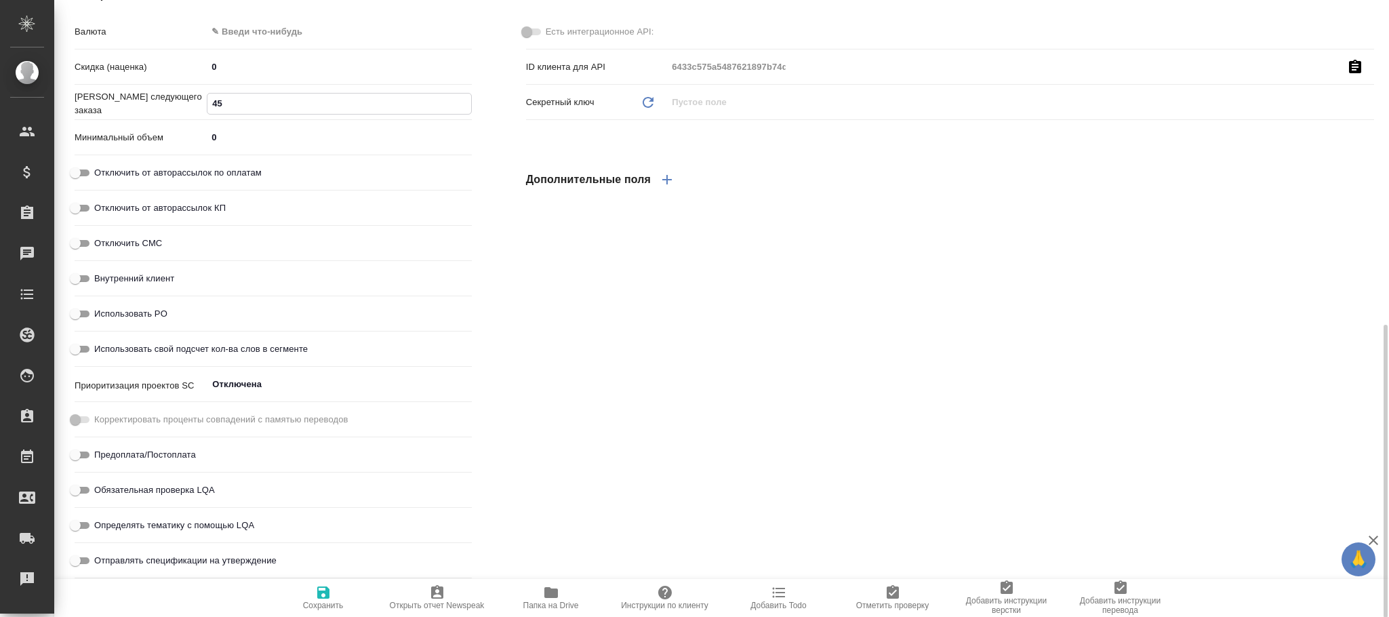
type input "45"
click at [324, 603] on span "Сохранить" at bounding box center [323, 605] width 41 height 9
type textarea "x"
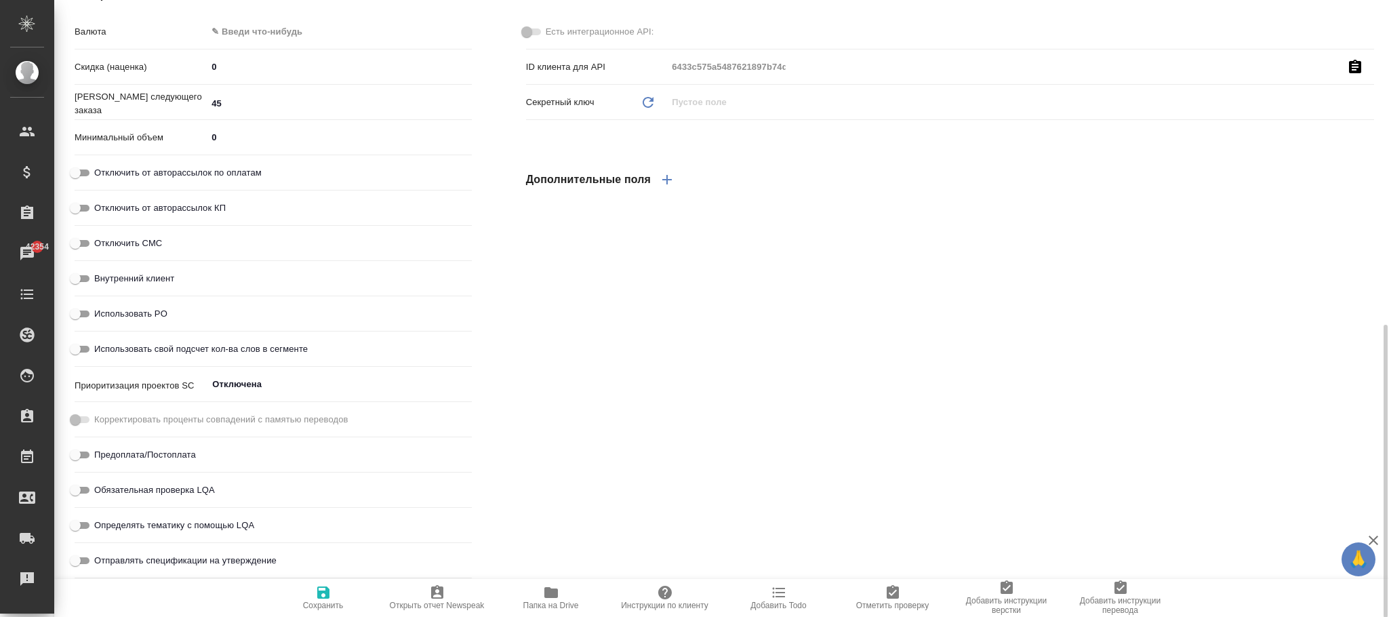
type textarea "x"
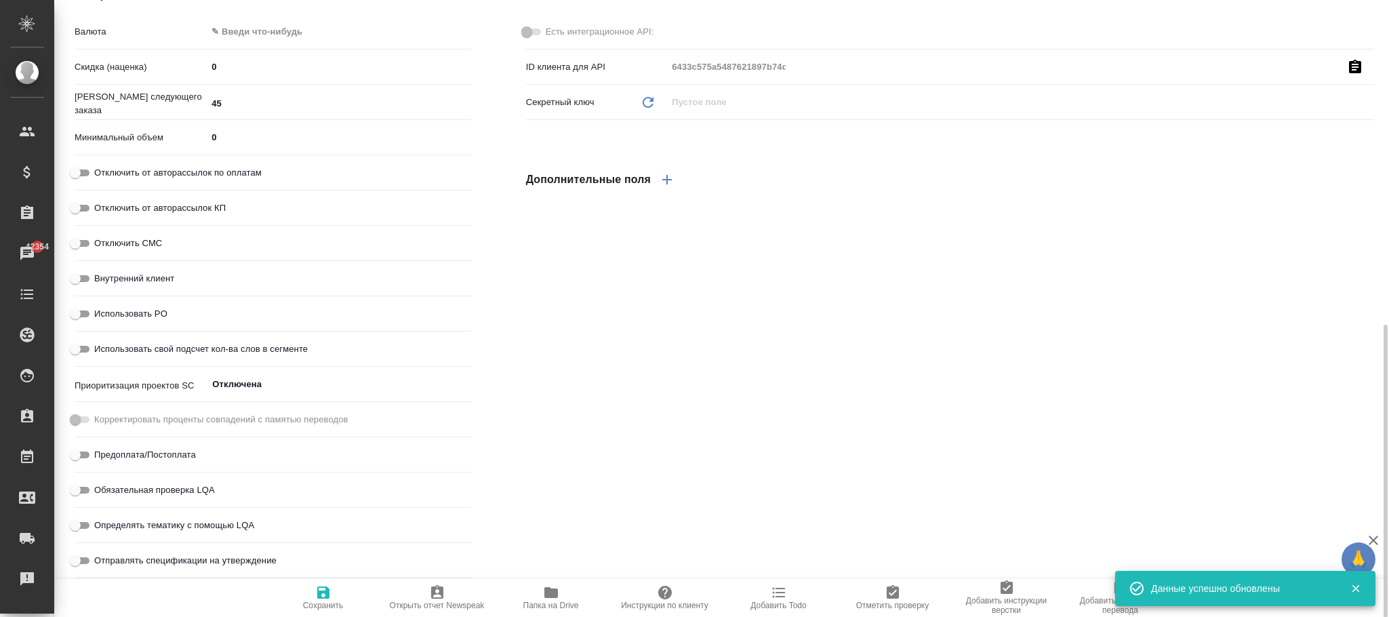
type textarea "x"
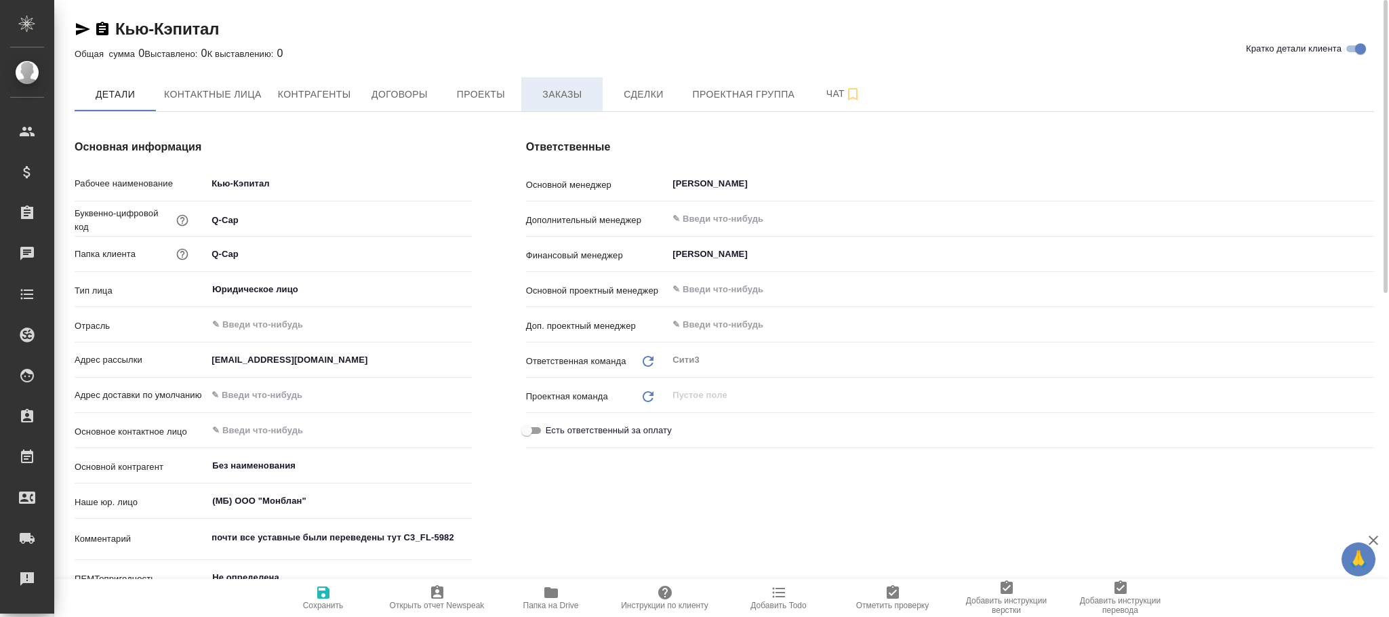
click at [556, 104] on button "Заказы" at bounding box center [561, 94] width 81 height 34
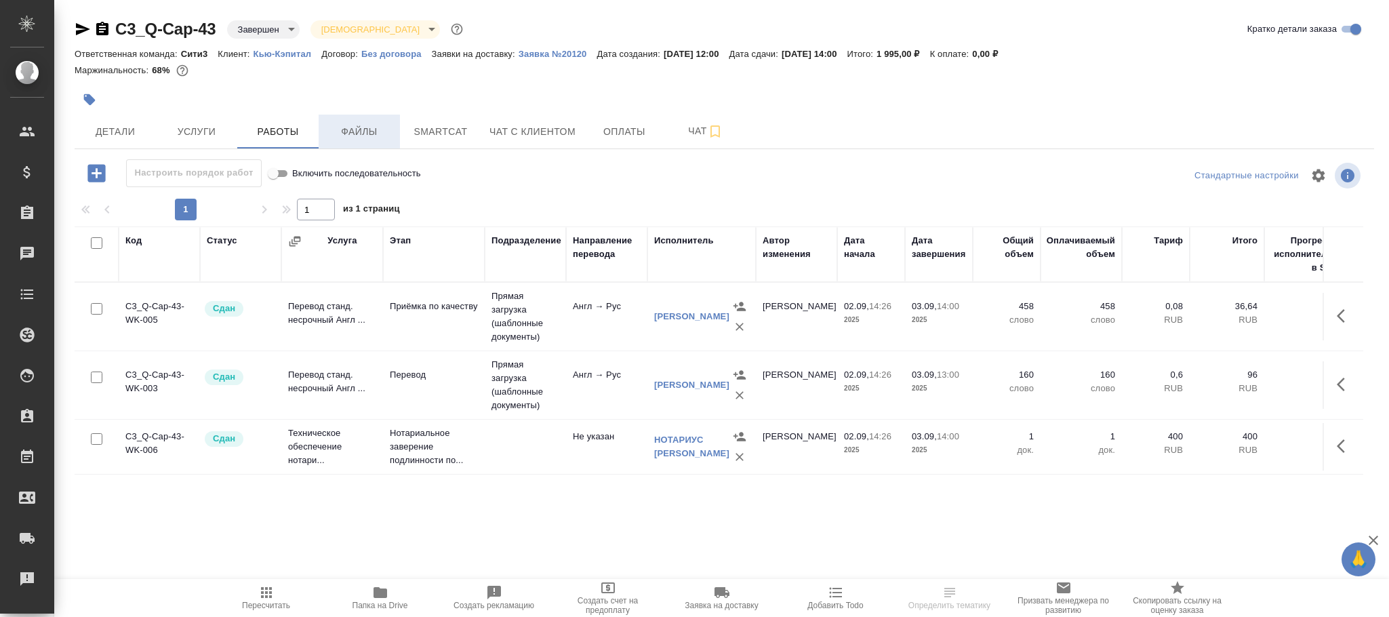
click at [369, 130] on span "Файлы" at bounding box center [359, 131] width 65 height 17
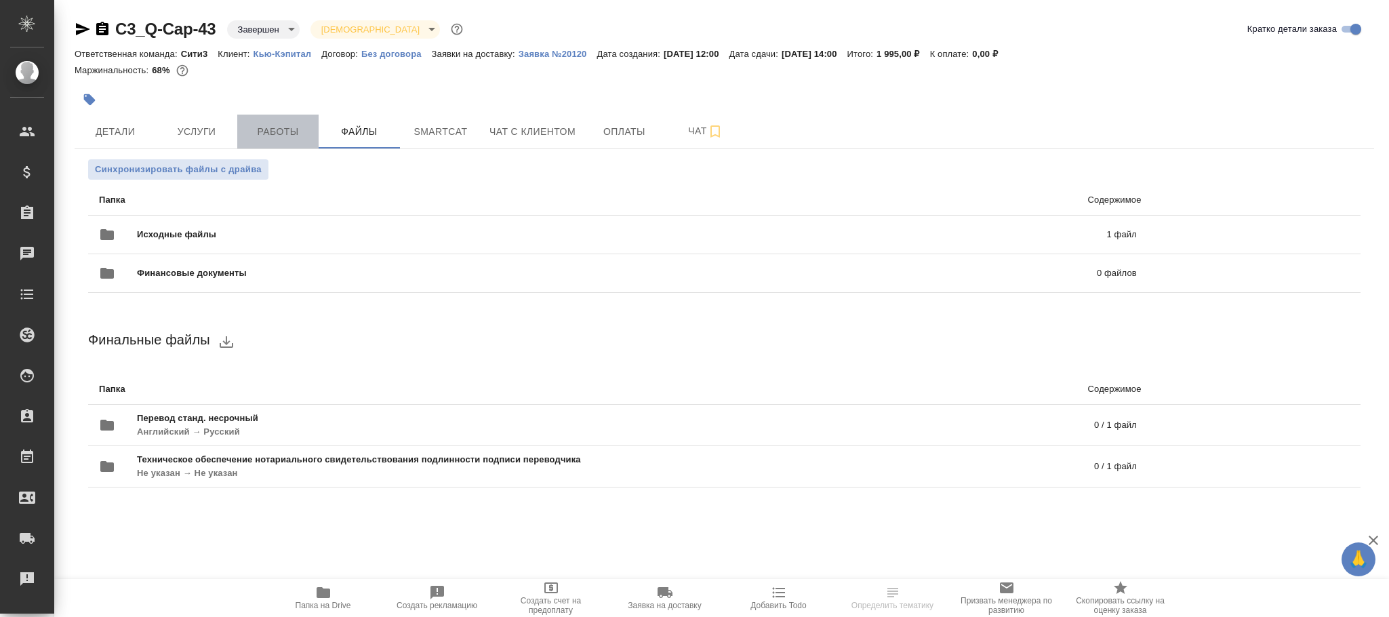
click at [281, 135] on span "Работы" at bounding box center [277, 131] width 65 height 17
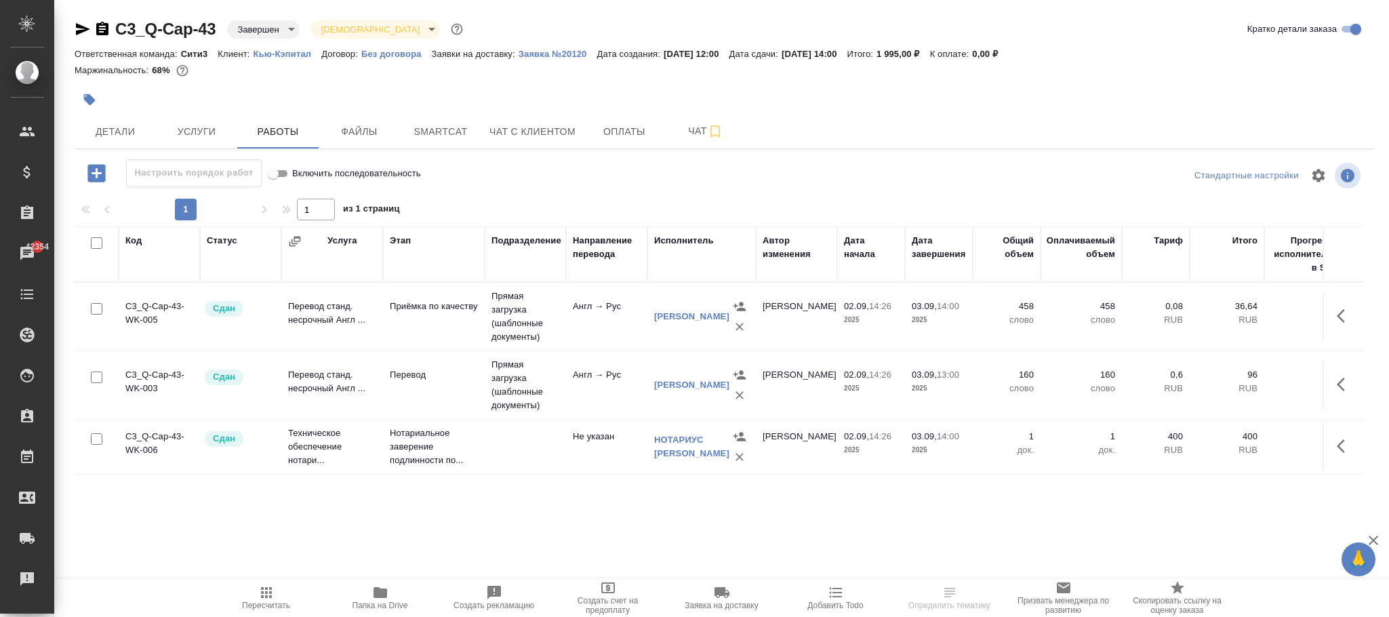
click at [588, 334] on td "Англ → Рус" at bounding box center [606, 316] width 81 height 47
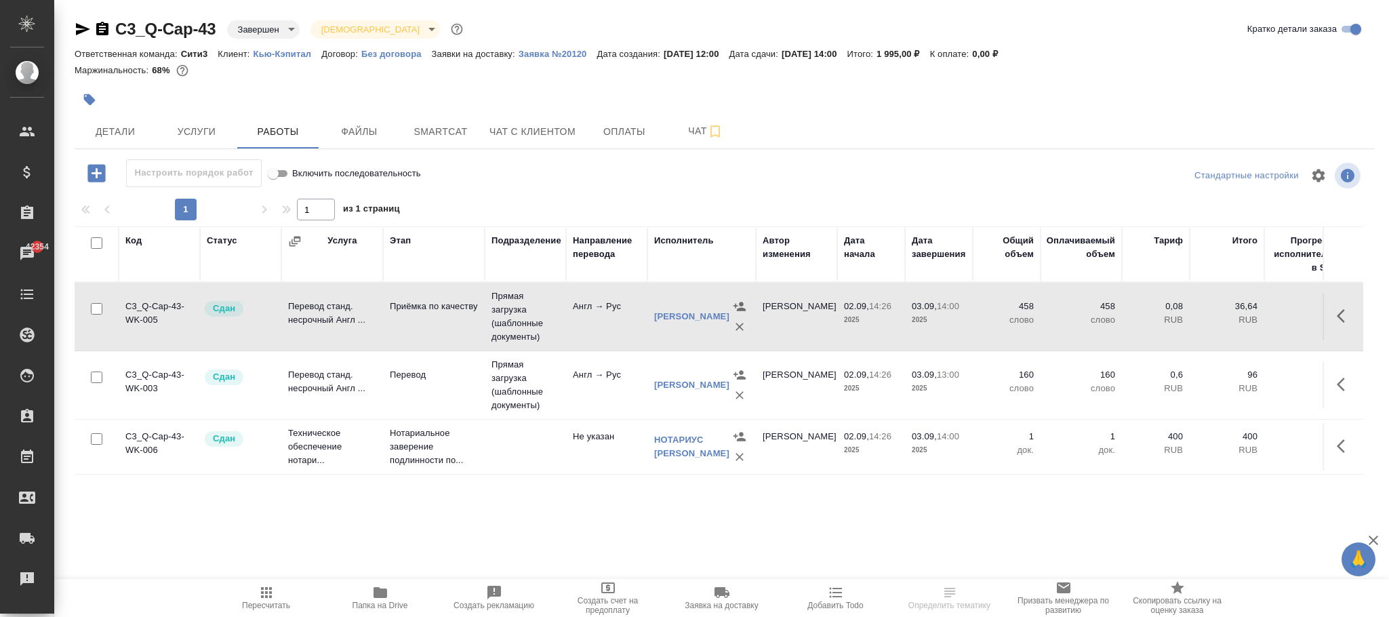
click at [588, 334] on td "Англ → Рус" at bounding box center [606, 316] width 81 height 47
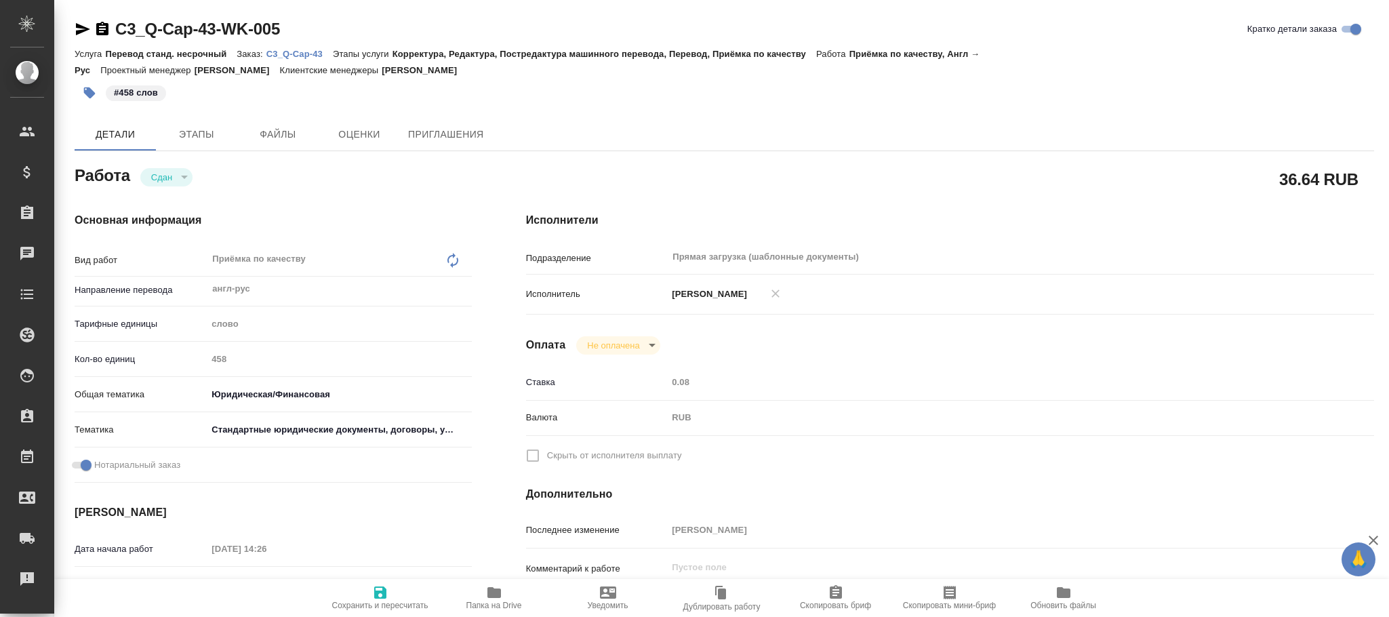
type textarea "x"
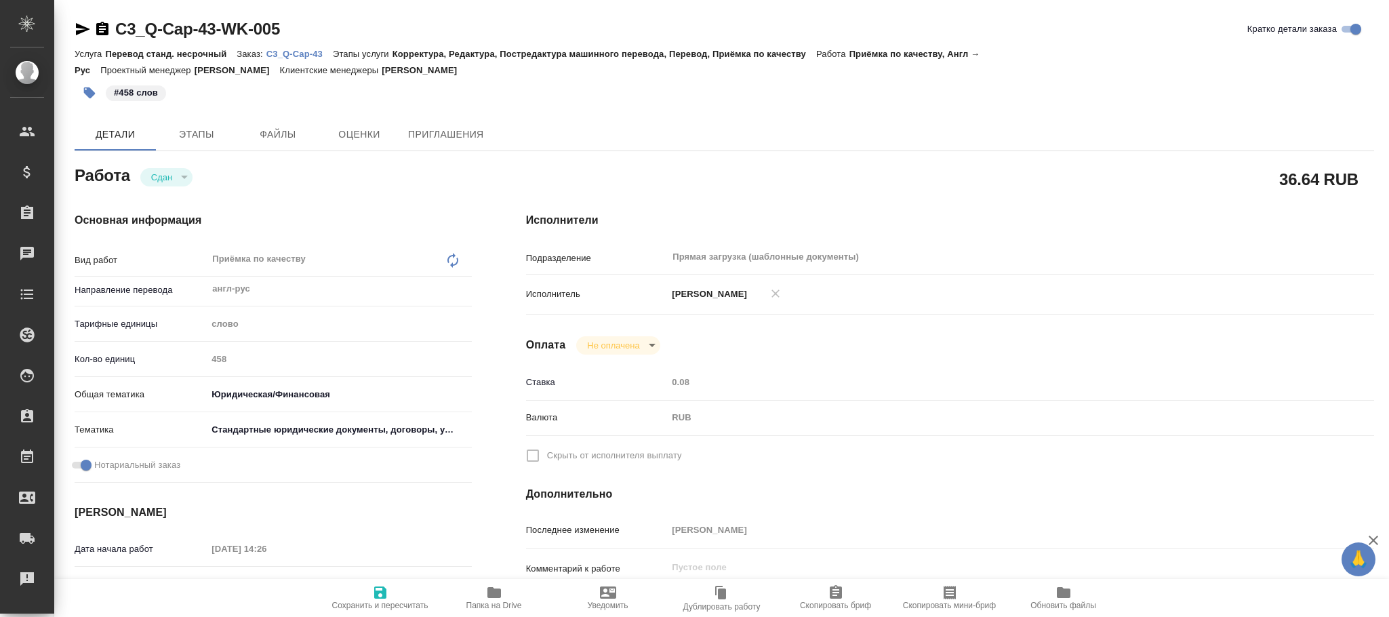
type textarea "x"
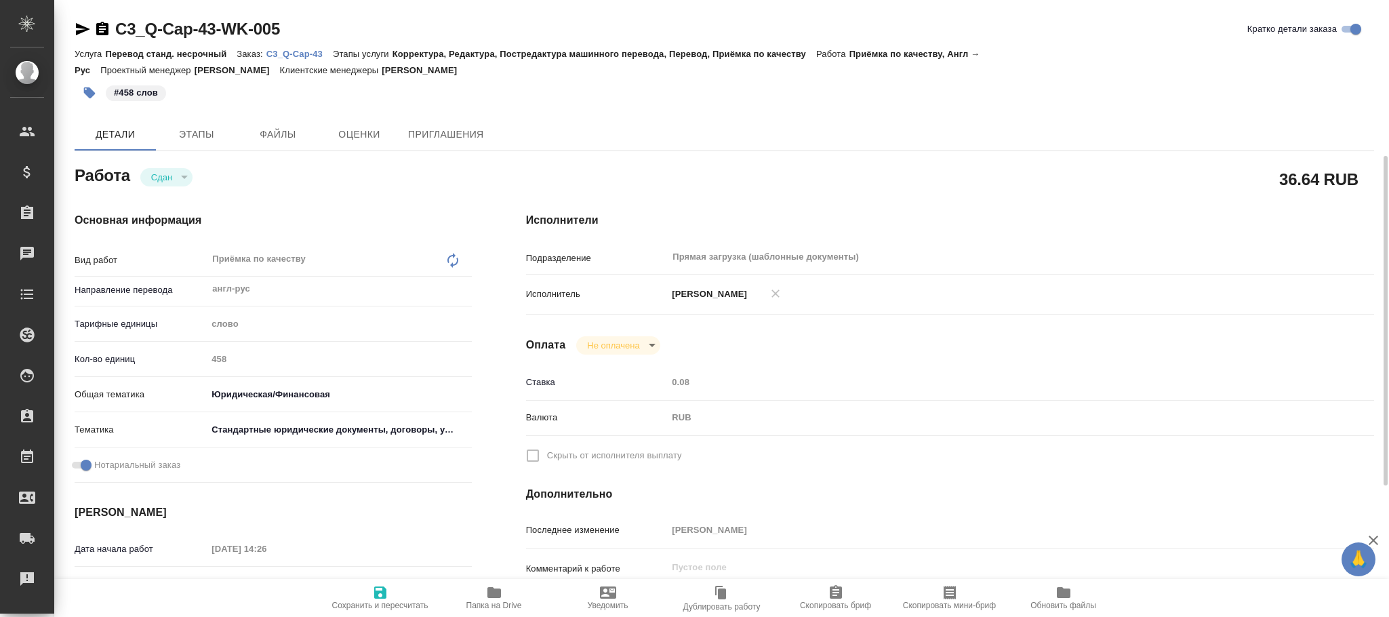
scroll to position [407, 0]
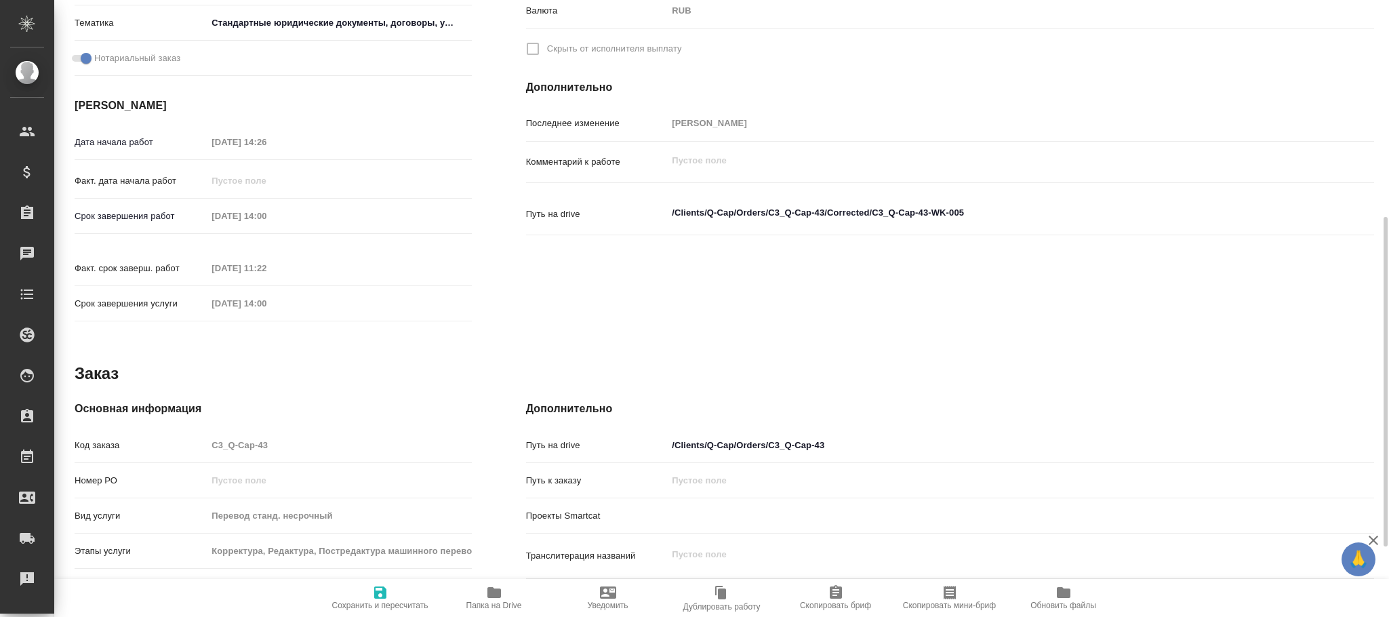
type textarea "x"
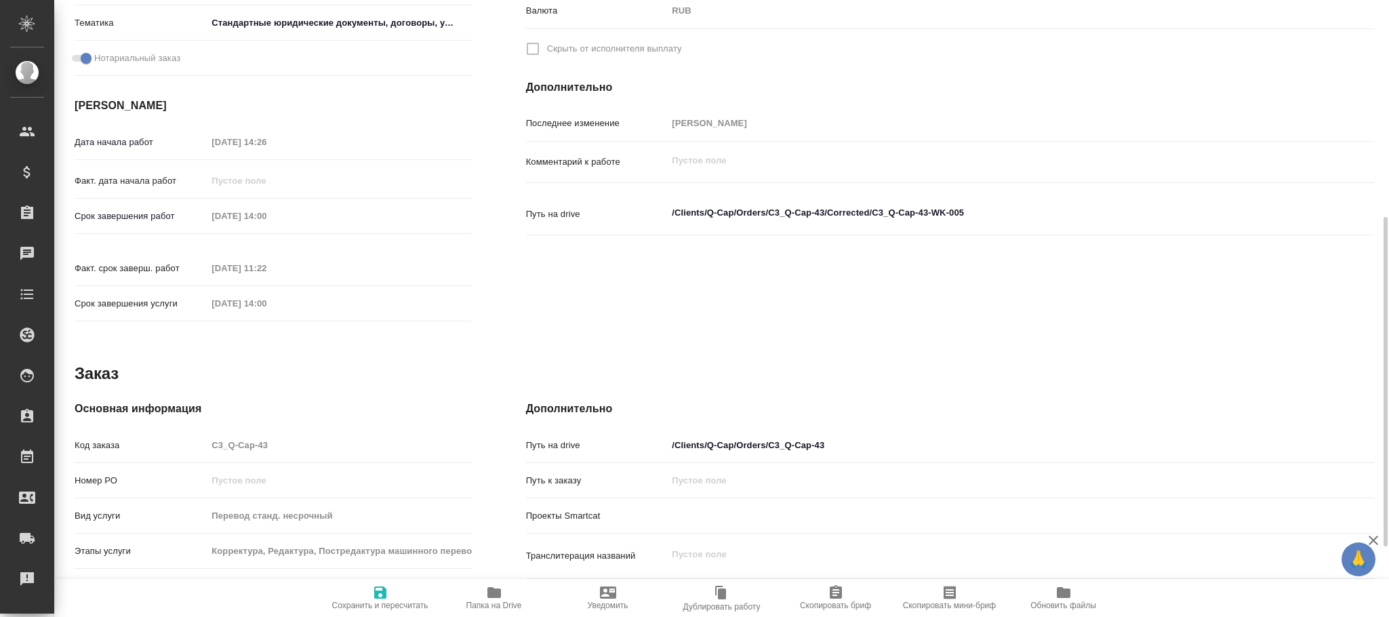
click at [858, 435] on input "/Clients/Q-Cap/Orders/C3_Q-Cap-43" at bounding box center [985, 445] width 636 height 20
type textarea "x"
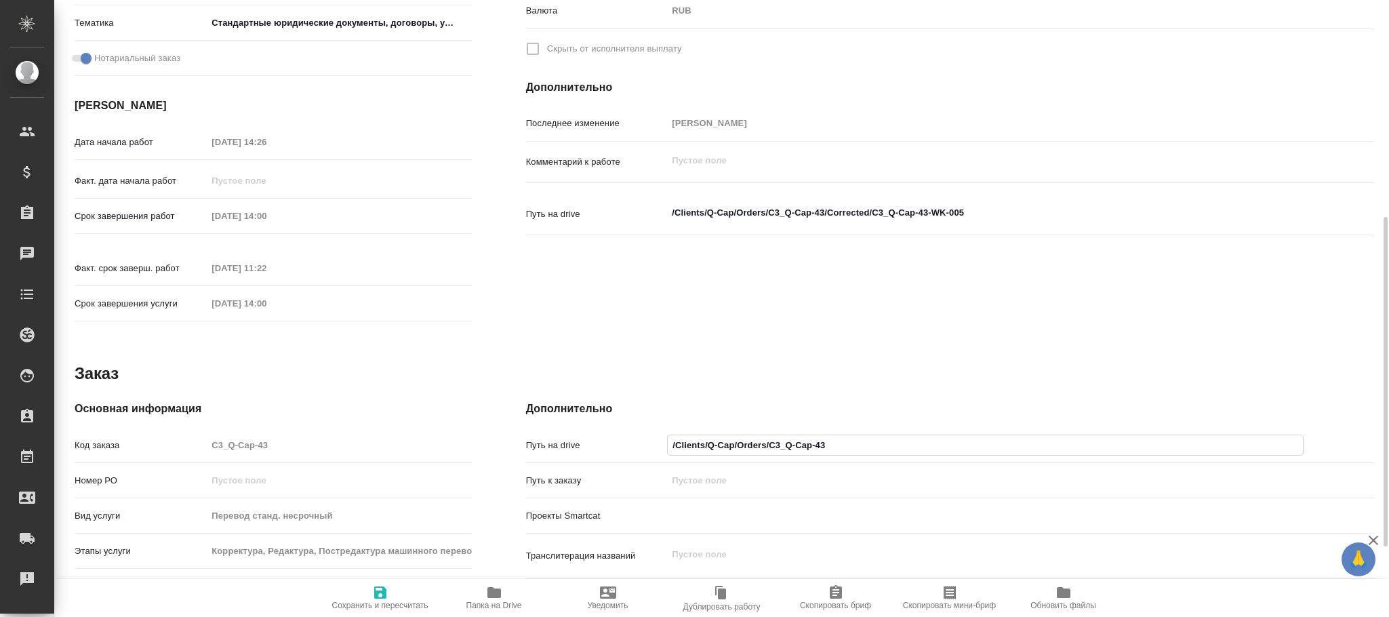
type textarea "x"
type input "/Clients/Q-Cap/Orders/C3_Q-Cap-43"
